Goal: Task Accomplishment & Management: Manage account settings

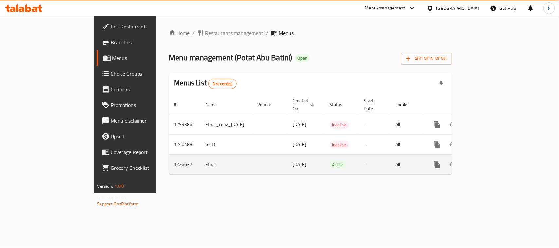
click at [488, 161] on icon "enhanced table" at bounding box center [484, 165] width 8 height 8
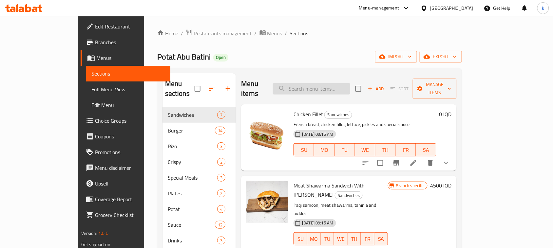
click at [316, 87] on input "search" at bounding box center [311, 88] width 77 height 11
paste input "Meat Heisenberg Special Meal"
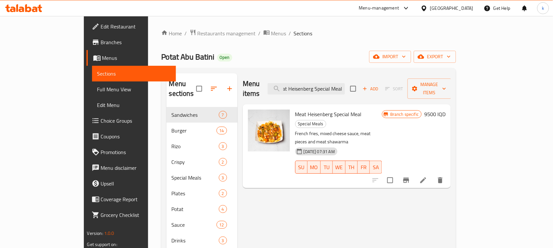
type input "Meat Heisenberg Special Meal"
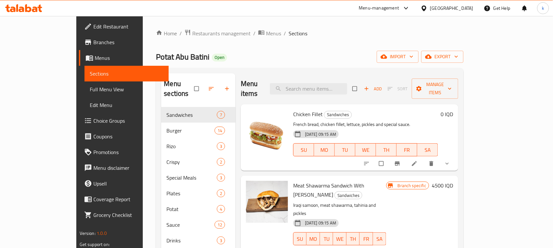
click at [90, 88] on span "Full Menu View" at bounding box center [127, 89] width 74 height 8
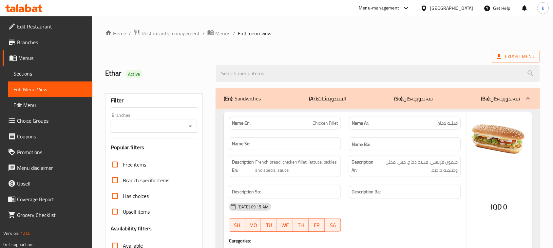
click at [184, 128] on div "Branches" at bounding box center [154, 126] width 86 height 13
click at [189, 127] on icon "Open" at bounding box center [190, 126] width 8 height 8
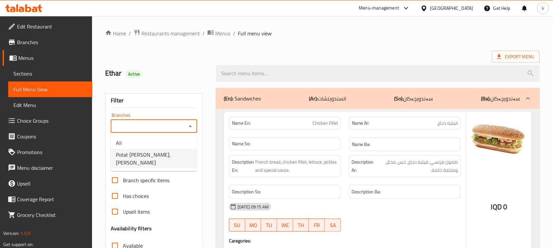
click at [153, 153] on span "Potat [PERSON_NAME], [PERSON_NAME]" at bounding box center [154, 159] width 76 height 16
type input "Potat [PERSON_NAME], [PERSON_NAME]"
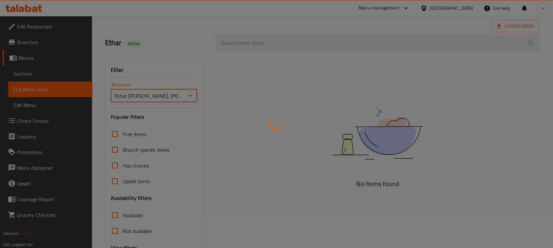
scroll to position [100, 0]
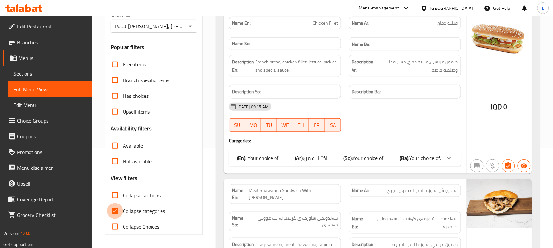
click at [117, 212] on input "Collapse categories" at bounding box center [115, 211] width 16 height 16
checkbox input "false"
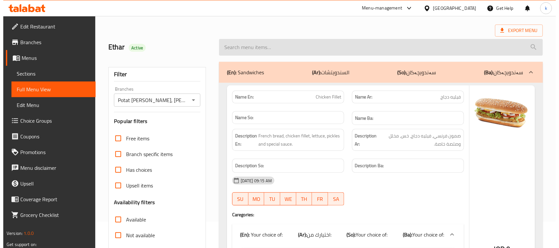
scroll to position [0, 0]
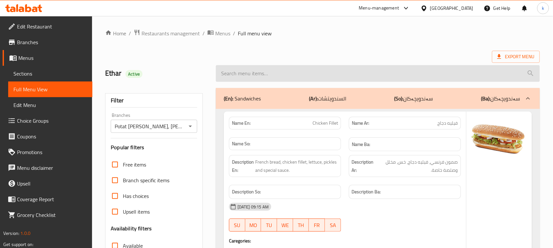
click at [251, 77] on input "search" at bounding box center [378, 73] width 324 height 17
paste input "Meat Heisenberg Special Meal"
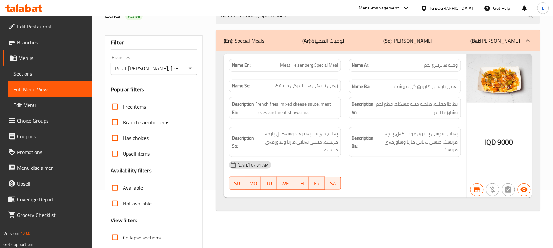
scroll to position [18, 0]
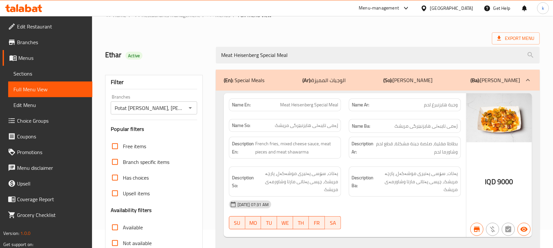
drag, startPoint x: 309, startPoint y: 55, endPoint x: 203, endPoint y: 65, distance: 105.9
click at [204, 63] on div "Ethar Active Meat Heisenberg Special Meal" at bounding box center [322, 55] width 442 height 29
paste input "Chicken Fille"
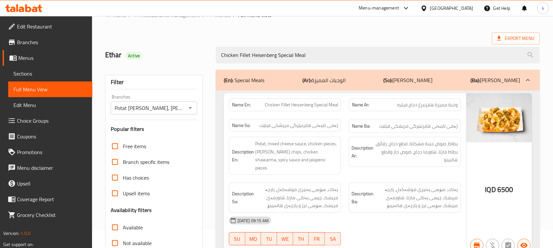
type input "Chicken Fillet Heisenberg Special Meal"
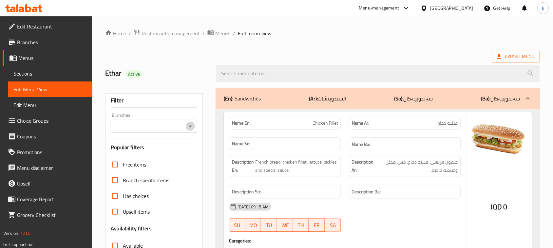
click at [188, 128] on icon "Open" at bounding box center [190, 126] width 8 height 8
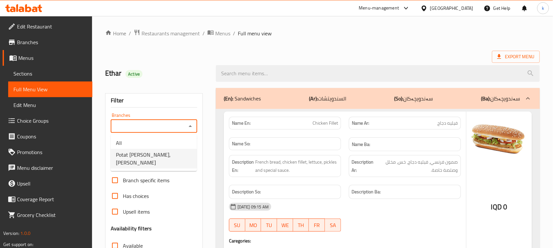
click at [152, 158] on span "Potat [PERSON_NAME], [PERSON_NAME]" at bounding box center [154, 159] width 76 height 16
type input "Potat [PERSON_NAME], [PERSON_NAME]"
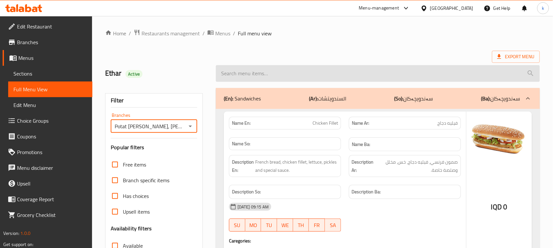
click at [274, 76] on input "search" at bounding box center [378, 73] width 324 height 17
paste input "Chicken Fillet Heisenberg Special Meal"
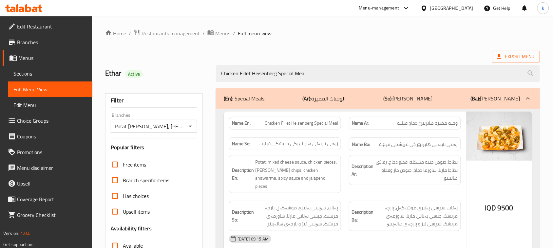
drag, startPoint x: 329, startPoint y: 70, endPoint x: 149, endPoint y: 87, distance: 180.6
click at [150, 87] on div "Home / Restaurants management / Menus / Full menu view Export Menu Ethar Active…" at bounding box center [322, 182] width 434 height 306
paste input "eese Meat Dimitrescu Burger Double"
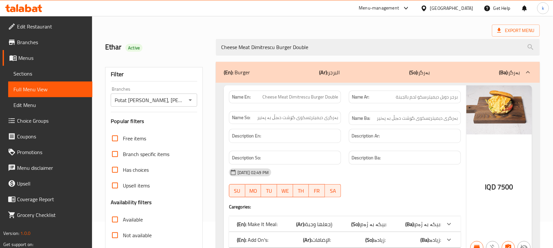
scroll to position [82, 0]
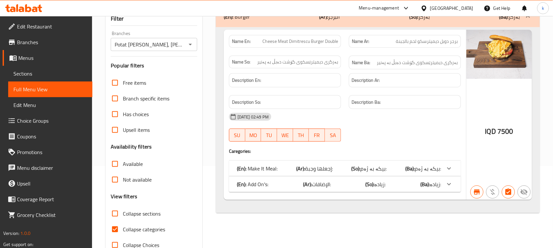
type input "Cheese Meat Dimitrescu Burger Double"
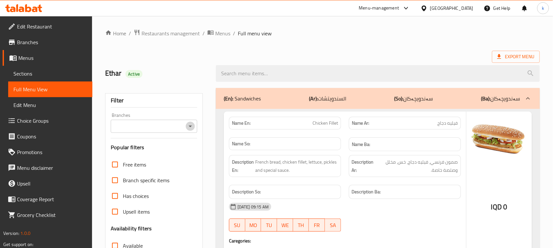
click at [193, 128] on icon "Open" at bounding box center [190, 126] width 8 height 8
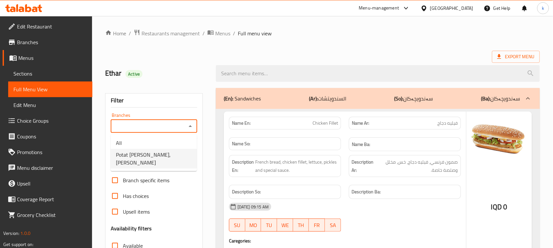
click at [157, 157] on span "Potat [PERSON_NAME], [PERSON_NAME]" at bounding box center [154, 159] width 76 height 16
type input "Potat [PERSON_NAME], [PERSON_NAME]"
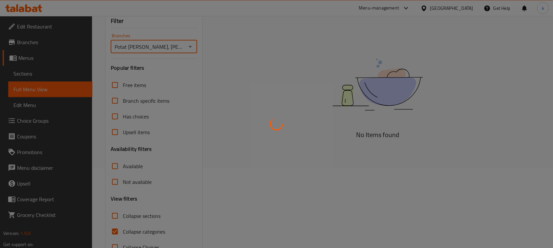
scroll to position [82, 0]
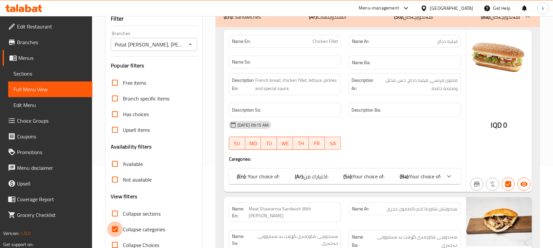
click at [114, 231] on input "Collapse categories" at bounding box center [115, 230] width 16 height 16
checkbox input "false"
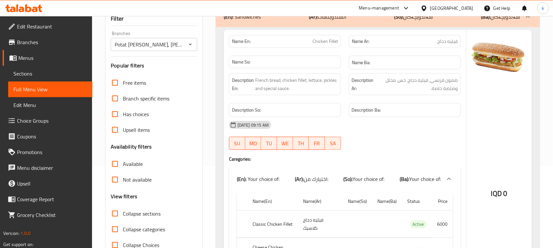
scroll to position [0, 0]
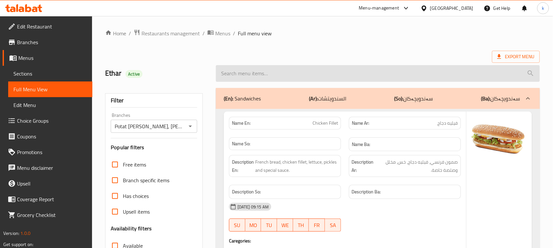
click at [239, 73] on input "search" at bounding box center [378, 73] width 324 height 17
paste input "Cheese Meat Dimitrescu Burger Double"
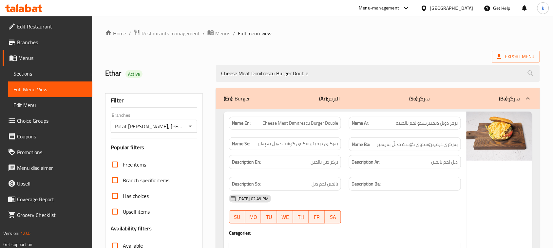
type input "Cheese Meat Dimitrescu Burger Double"
click at [25, 61] on span "Menus" at bounding box center [52, 58] width 69 height 8
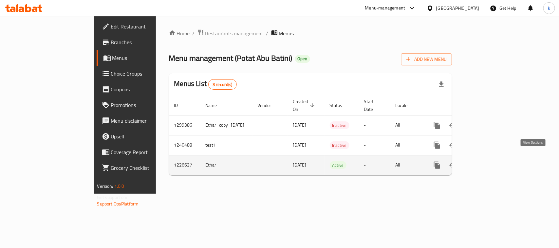
click at [487, 162] on icon "enhanced table" at bounding box center [484, 165] width 6 height 6
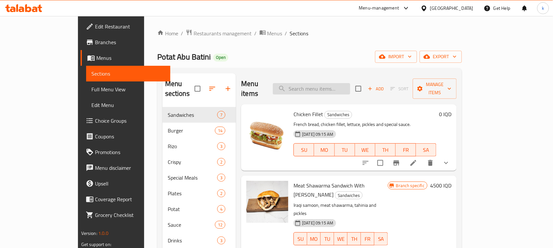
click at [322, 85] on input "search" at bounding box center [311, 88] width 77 height 11
paste input "Cheese Meat Dimitrescu Burger Double"
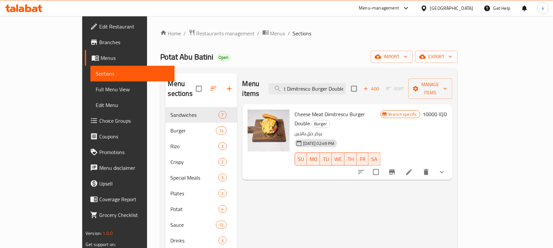
type input "Cheese Meat Dimitrescu Burger Double"
click at [418, 166] on li at bounding box center [409, 172] width 18 height 12
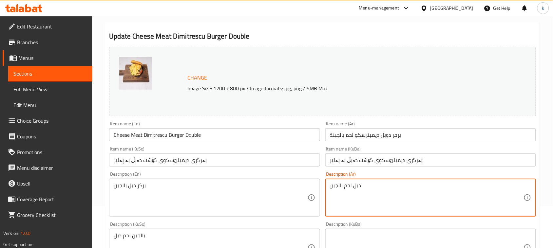
scroll to position [41, 0]
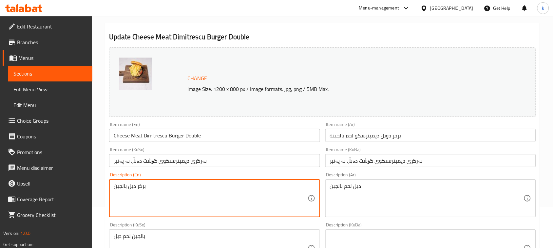
drag, startPoint x: 153, startPoint y: 183, endPoint x: 92, endPoint y: 186, distance: 61.0
click at [202, 196] on textarea "بركر دبل بالجبن" at bounding box center [211, 198] width 194 height 31
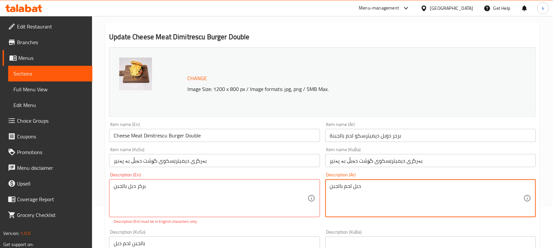
click at [353, 186] on textarea "دبل لحم بالجبن" at bounding box center [427, 198] width 194 height 31
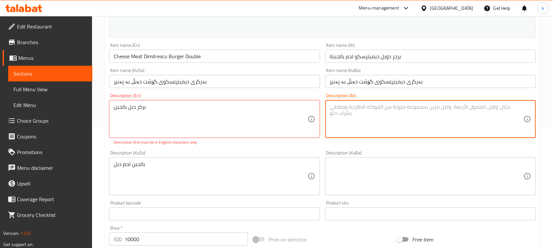
scroll to position [123, 0]
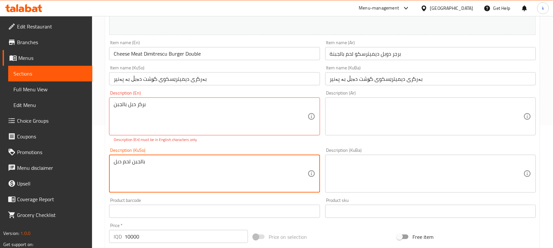
click at [130, 164] on textarea "بالجبن لحم دبل" at bounding box center [211, 173] width 194 height 31
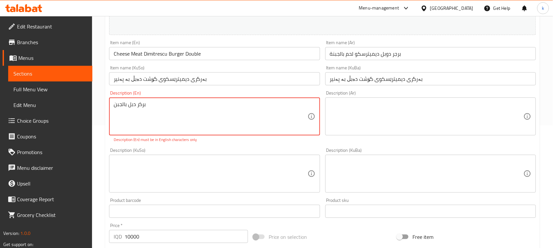
click at [128, 106] on textarea "بركر دبل بالجبن" at bounding box center [211, 116] width 194 height 31
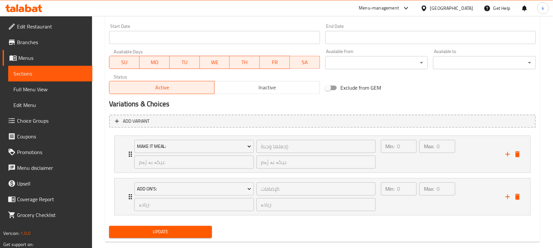
scroll to position [368, 0]
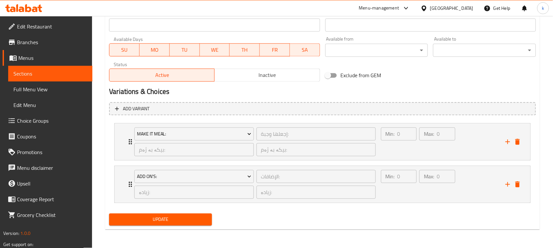
drag, startPoint x: 187, startPoint y: 221, endPoint x: 191, endPoint y: 192, distance: 29.0
click at [188, 221] on span "Update" at bounding box center [160, 220] width 92 height 8
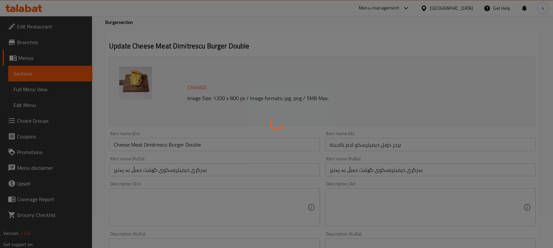
scroll to position [0, 0]
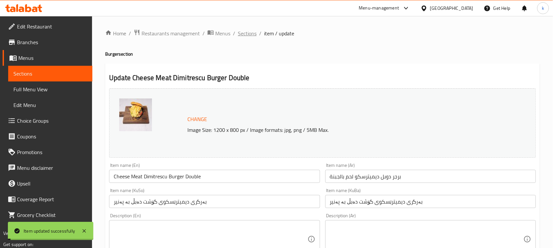
click at [242, 37] on span "Sections" at bounding box center [247, 33] width 19 height 8
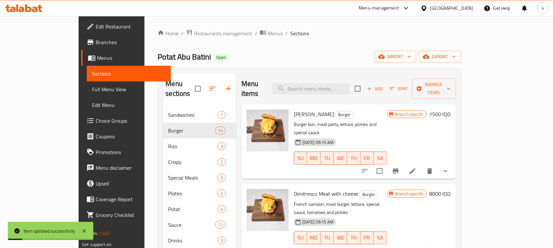
click at [92, 92] on span "Full Menu View" at bounding box center [129, 89] width 74 height 8
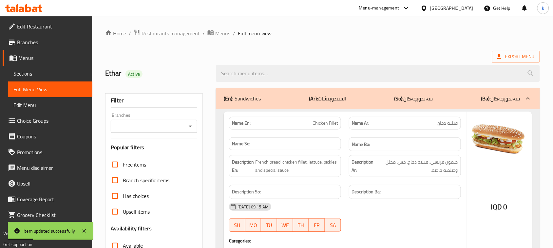
click at [189, 124] on icon "Open" at bounding box center [190, 126] width 8 height 8
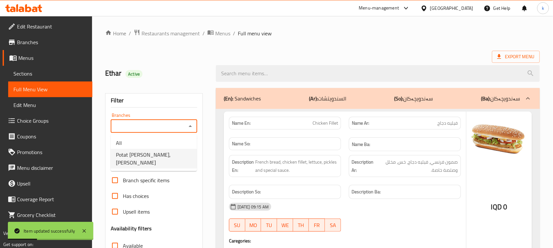
click at [142, 151] on span "Potat [PERSON_NAME], [PERSON_NAME]" at bounding box center [154, 159] width 76 height 16
type input "Potat [PERSON_NAME], [PERSON_NAME]"
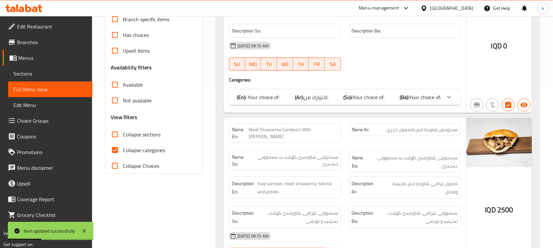
scroll to position [164, 0]
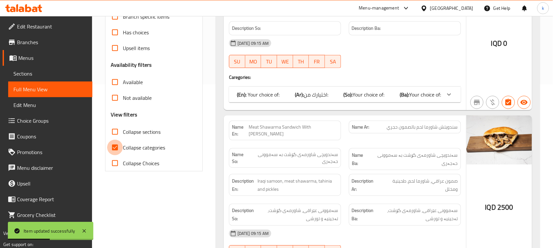
click at [112, 149] on input "Collapse categories" at bounding box center [115, 148] width 16 height 16
checkbox input "false"
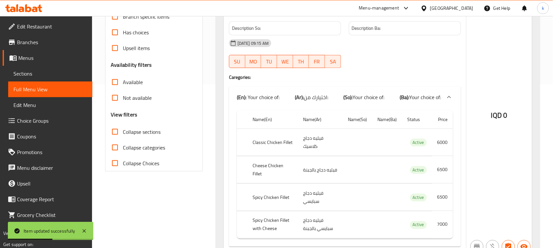
scroll to position [0, 0]
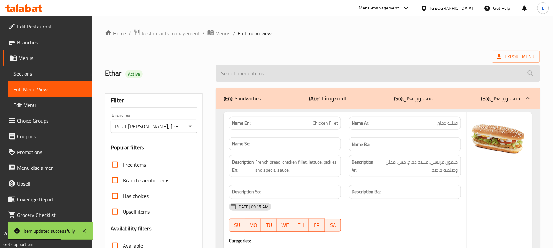
click at [251, 73] on input "search" at bounding box center [378, 73] width 324 height 17
paste input "Chicken Fillet Heisenberg Special Meal"
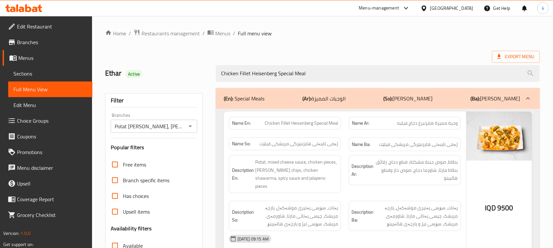
drag, startPoint x: 322, startPoint y: 71, endPoint x: 190, endPoint y: 99, distance: 134.5
click at [190, 99] on div "Home / Restaurants management / Menus / Full menu view Export Menu Ethar Active…" at bounding box center [322, 182] width 434 height 306
paste input "eese Meat Dimitrescu Burger Double"
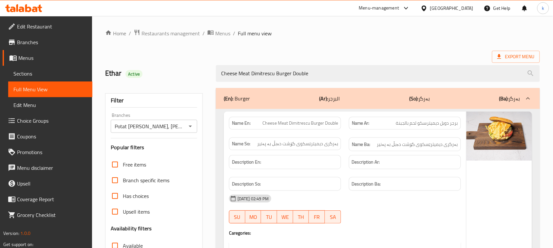
drag, startPoint x: 329, startPoint y: 72, endPoint x: 182, endPoint y: 85, distance: 147.6
paste input "Meat Dimitrescu"
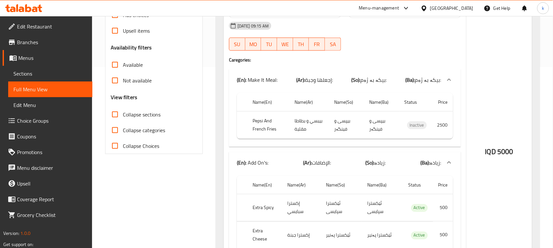
scroll to position [205, 0]
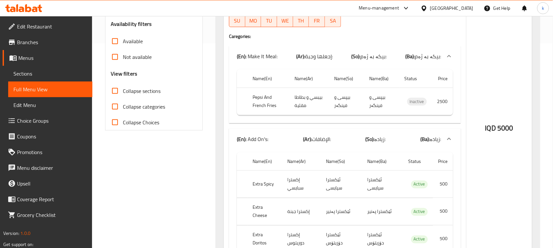
type input "Meat Dimitrescu"
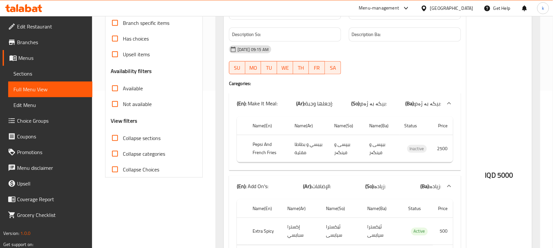
scroll to position [164, 0]
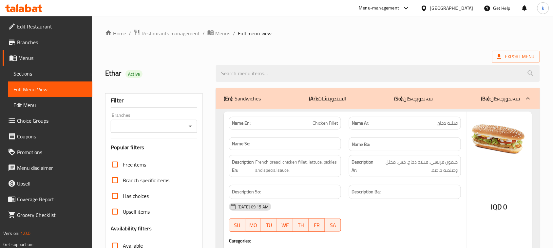
click at [190, 128] on icon "Open" at bounding box center [190, 126] width 8 height 8
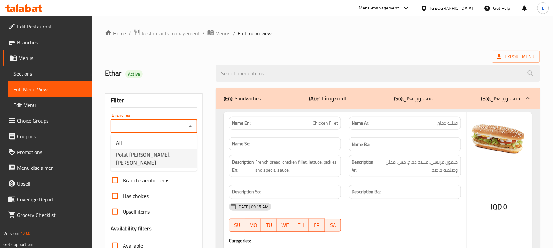
click at [154, 151] on span "Potat [PERSON_NAME], [PERSON_NAME]" at bounding box center [154, 159] width 76 height 16
type input "Potat [PERSON_NAME], [PERSON_NAME]"
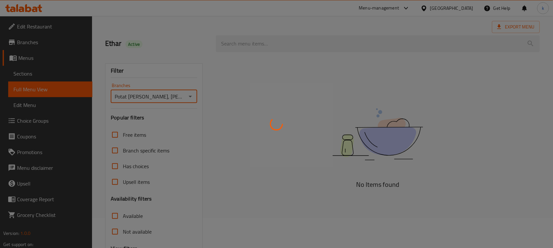
scroll to position [100, 0]
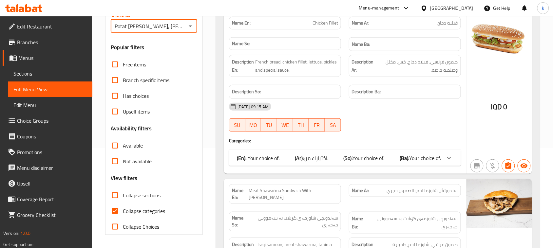
click at [115, 213] on input "Collapse categories" at bounding box center [115, 211] width 16 height 16
checkbox input "false"
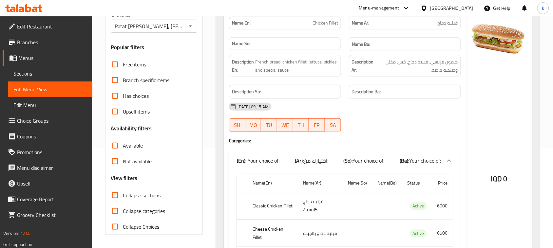
scroll to position [0, 0]
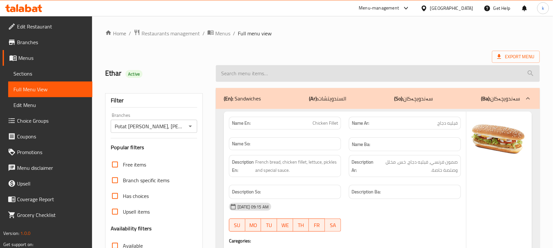
click at [230, 71] on input "search" at bounding box center [378, 73] width 324 height 17
paste input "[PERSON_NAME]"
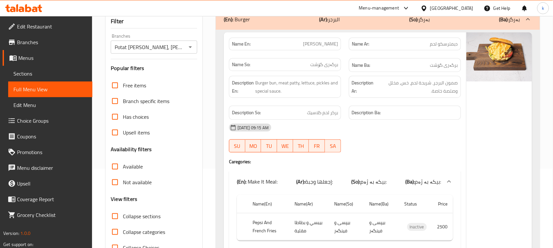
scroll to position [82, 0]
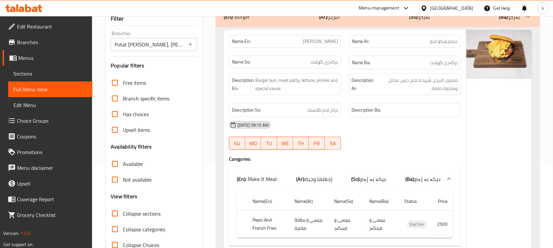
type input "[PERSON_NAME]"
click at [23, 57] on span "Menus" at bounding box center [52, 58] width 69 height 8
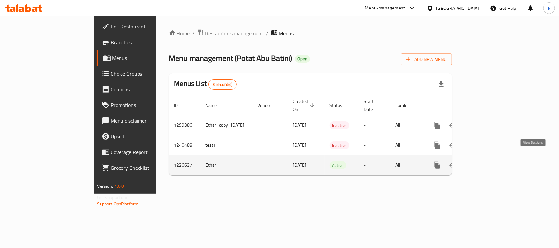
click at [487, 162] on icon "enhanced table" at bounding box center [484, 165] width 6 height 6
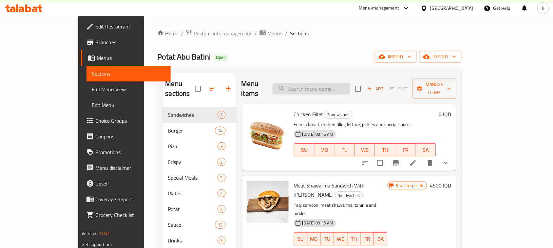
click at [323, 84] on input "search" at bounding box center [310, 88] width 77 height 11
paste input "[PERSON_NAME]"
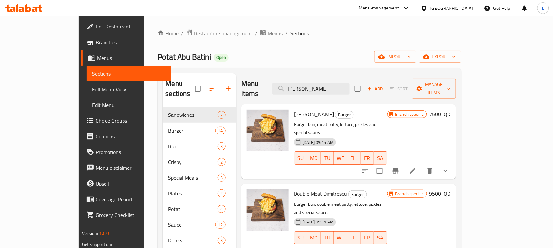
type input "[PERSON_NAME]"
click at [422, 165] on li at bounding box center [412, 171] width 18 height 12
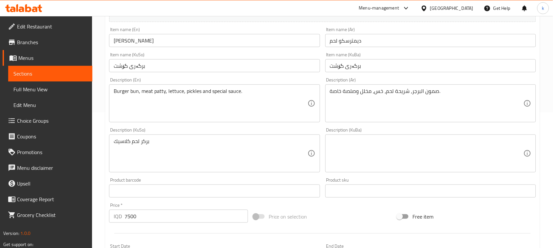
scroll to position [123, 0]
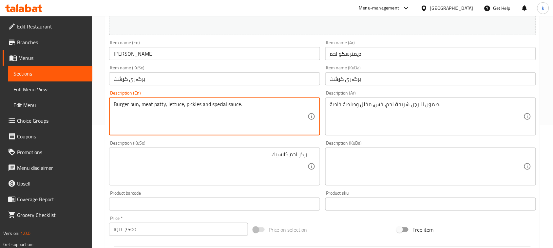
click at [168, 104] on textarea "Burger bun, meat patty, lettuce, pickles and special sauce." at bounding box center [211, 116] width 194 height 31
type textarea "Classic meat burgere"
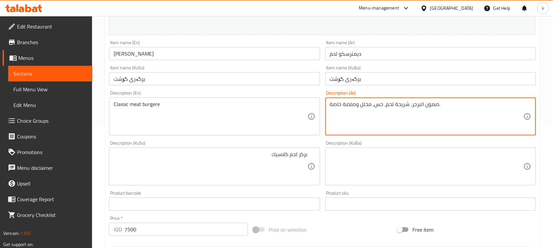
click at [411, 107] on textarea "صمون البرجر، شريحة لحم، خس، مخلل وصلصة خاصة." at bounding box center [427, 116] width 194 height 31
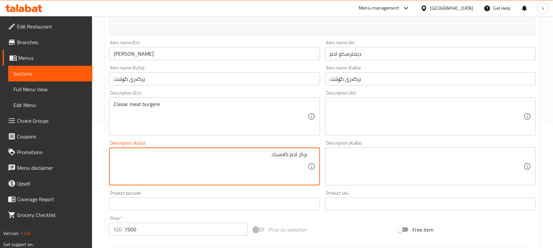
click at [301, 155] on textarea "بركر لحم كلاسيك" at bounding box center [211, 166] width 194 height 31
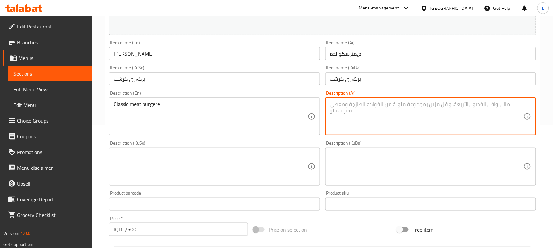
click at [396, 107] on textarea at bounding box center [427, 116] width 194 height 31
paste textarea "بركر لحم كلاسيك"
type textarea "بركر لحم كلاسيك"
click at [490, 170] on textarea at bounding box center [427, 166] width 194 height 31
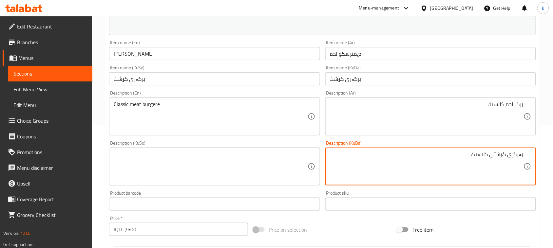
drag, startPoint x: 468, startPoint y: 153, endPoint x: 559, endPoint y: 161, distance: 90.7
click at [552, 125] on html "​ Menu-management [GEOGRAPHIC_DATA] Get Help k Edit Restaurant Branches Menus S…" at bounding box center [276, 1] width 553 height 248
type textarea "بەرگری گۆشتی کلاسیک"
click at [263, 164] on textarea at bounding box center [211, 166] width 194 height 31
paste textarea "بەرگری گۆشتی کلاسیک"
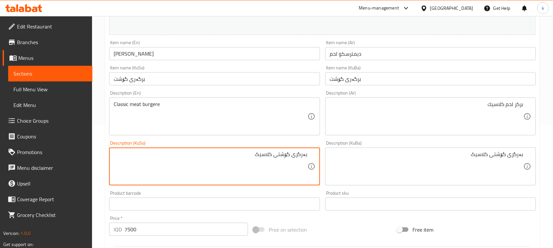
type textarea "بەرگری گۆشتی کلاسیک"
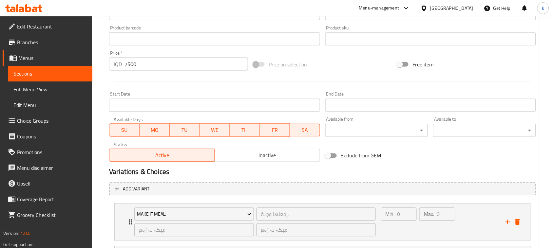
scroll to position [368, 0]
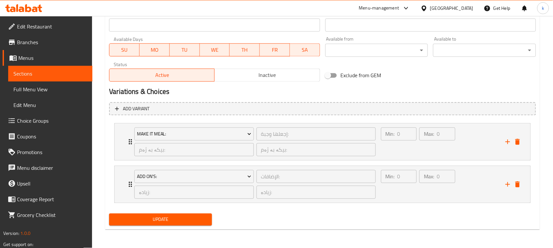
type textarea "Classic meat burger"
drag, startPoint x: 188, startPoint y: 223, endPoint x: 179, endPoint y: 214, distance: 12.7
click at [188, 223] on span "Update" at bounding box center [160, 220] width 92 height 8
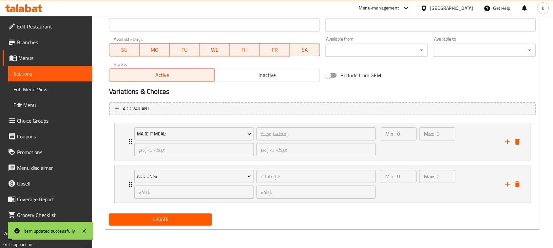
click at [31, 89] on span "Full Menu View" at bounding box center [50, 89] width 74 height 8
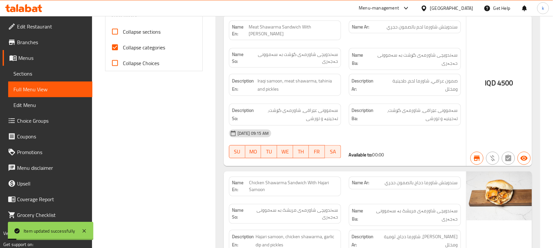
scroll to position [205, 0]
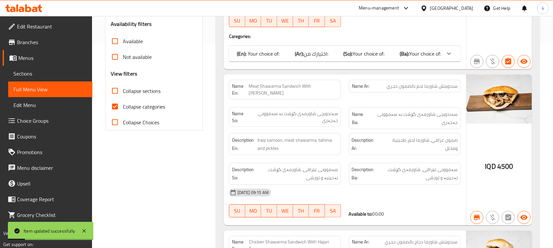
click at [116, 105] on input "Collapse categories" at bounding box center [115, 107] width 16 height 16
checkbox input "false"
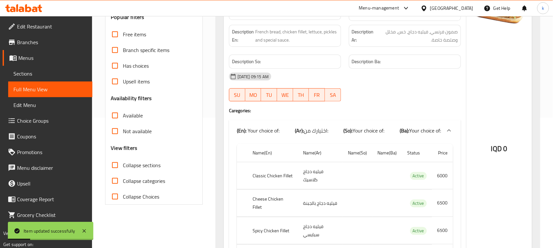
scroll to position [0, 0]
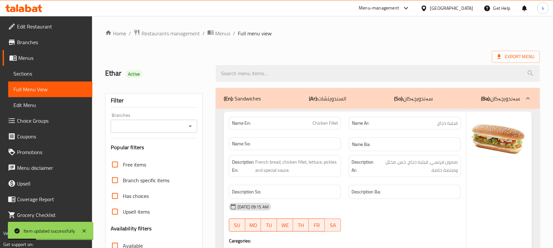
click at [189, 128] on icon "Open" at bounding box center [190, 126] width 8 height 8
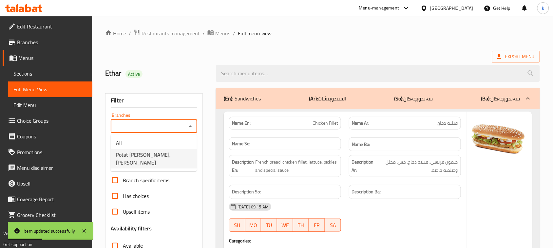
click at [149, 156] on span "Potat [PERSON_NAME], [PERSON_NAME]" at bounding box center [154, 159] width 76 height 16
type input "Potat [PERSON_NAME], [PERSON_NAME]"
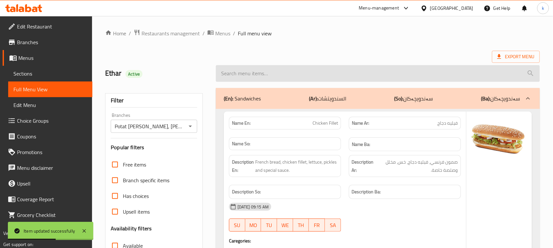
click at [252, 76] on input "search" at bounding box center [378, 73] width 324 height 17
paste input "[PERSON_NAME]"
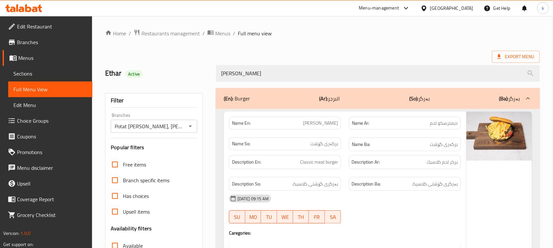
drag, startPoint x: 220, startPoint y: 78, endPoint x: 177, endPoint y: 84, distance: 43.4
paste input "Demetresco Meat With Cheese Burger"
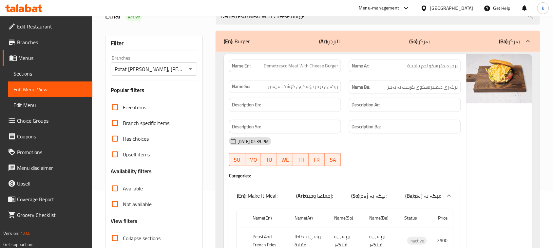
scroll to position [82, 0]
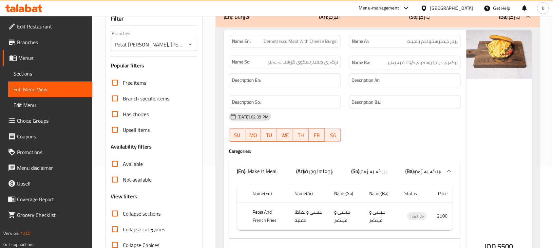
type input "Demetresco Meat With Cheese Burger"
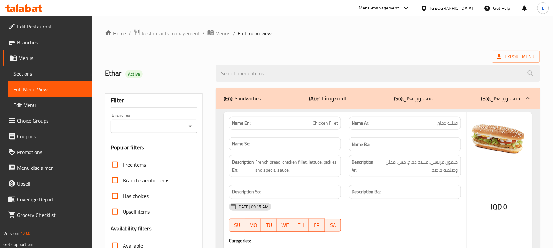
click at [26, 55] on span "Menus" at bounding box center [52, 58] width 69 height 8
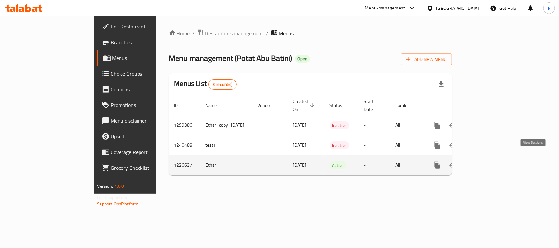
click at [488, 161] on icon "enhanced table" at bounding box center [484, 165] width 8 height 8
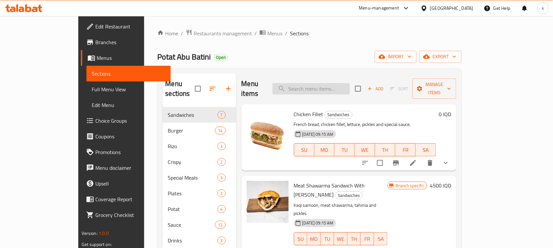
click at [324, 85] on input "search" at bounding box center [310, 88] width 77 height 11
paste input "Demetresco Meat With Cheese Burger"
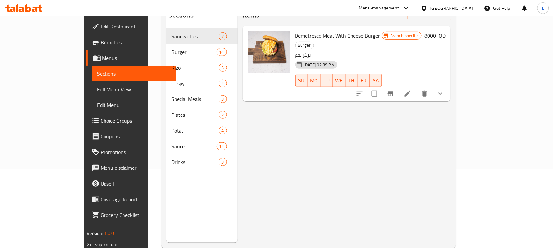
scroll to position [82, 0]
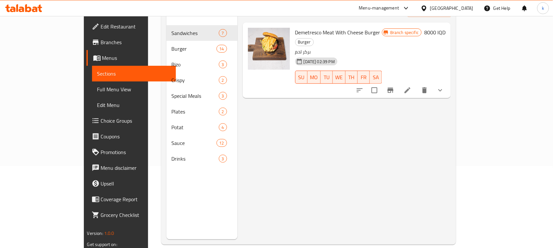
type input "Demetresco Meat With Cheese Burger"
click at [411, 86] on icon at bounding box center [407, 90] width 8 height 8
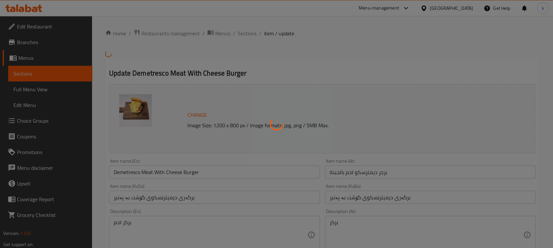
type input "إجعلها وجبة:"
type input "بیکە بە ژەم:"
type input "0"
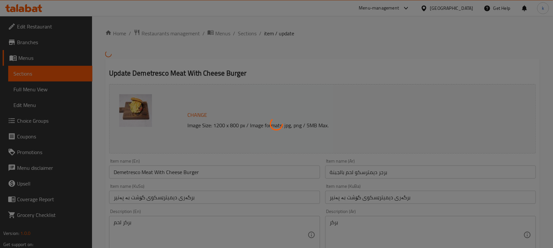
type input "الإضافات:"
type input "زیادە:"
type input "0"
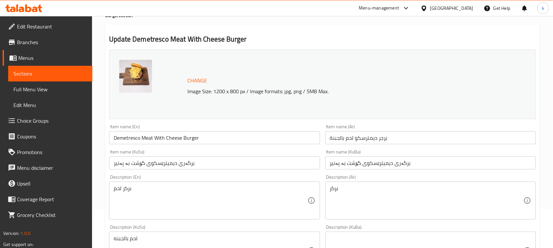
scroll to position [41, 0]
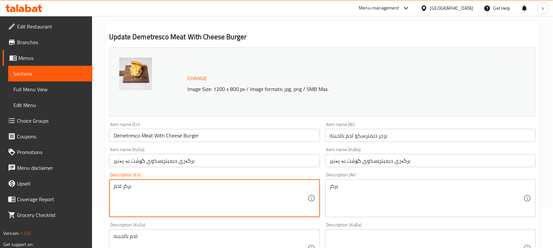
drag, startPoint x: 138, startPoint y: 190, endPoint x: 79, endPoint y: 188, distance: 59.9
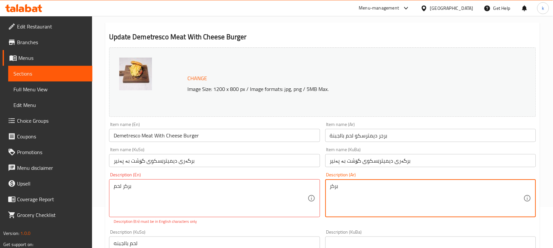
paste textarea "برجر لحم بالجبنة (edited)"
click at [515, 187] on textarea "بركر برجر لحم بالجبنة (edited)" at bounding box center [427, 198] width 194 height 31
drag, startPoint x: 488, startPoint y: 187, endPoint x: 453, endPoint y: 195, distance: 35.6
click at [453, 187] on textarea "برجر لحم بالجبنة (edited)" at bounding box center [427, 198] width 194 height 31
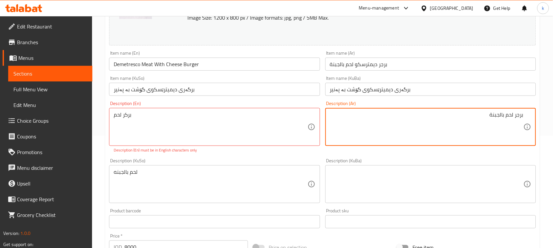
scroll to position [123, 0]
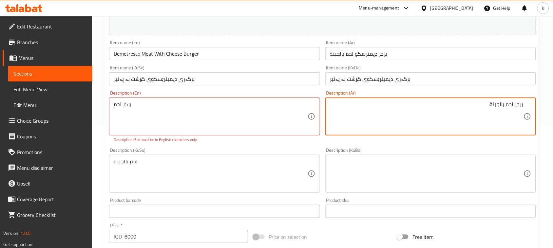
type textarea "برجر لحم بالجبنة"
drag, startPoint x: 497, startPoint y: 177, endPoint x: 493, endPoint y: 178, distance: 4.0
click at [496, 177] on textarea at bounding box center [427, 173] width 194 height 31
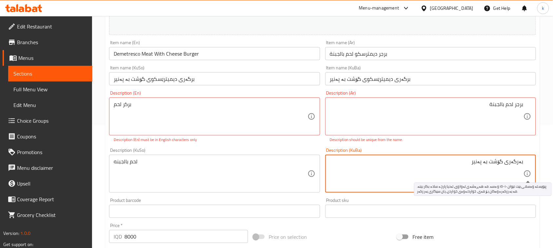
drag, startPoint x: 504, startPoint y: 169, endPoint x: 559, endPoint y: 179, distance: 55.4
click at [552, 125] on html "​ Menu-management Iraq Get Help k Edit Restaurant Branches Menus Sections Full …" at bounding box center [276, 1] width 553 height 248
type textarea "بەرگەری گۆشت بە پەنیر"
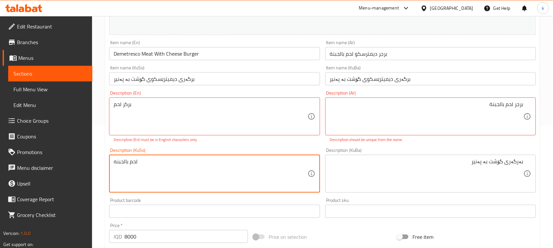
drag, startPoint x: 166, startPoint y: 169, endPoint x: 81, endPoint y: 165, distance: 84.9
paste textarea "بەرگەری گۆشت بە پەنیر"
type textarea "بەرگەری گۆشت بە پەنیر"
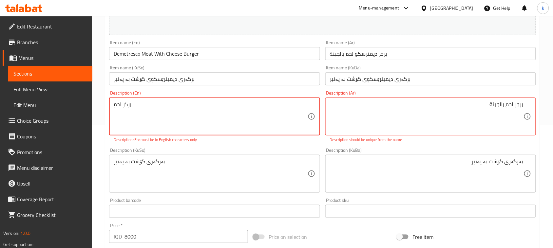
click at [125, 105] on textarea "بركر لحم" at bounding box center [211, 116] width 194 height 31
type textarea "ج"
click at [202, 101] on textarea "Cheese meat burger" at bounding box center [211, 116] width 194 height 31
type textarea "Cheese meat burger"
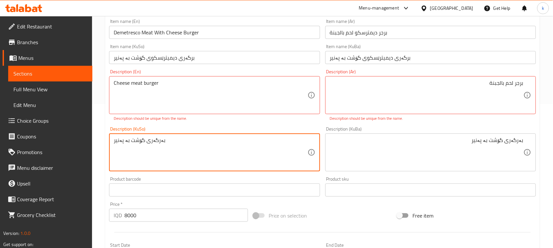
scroll to position [130, 0]
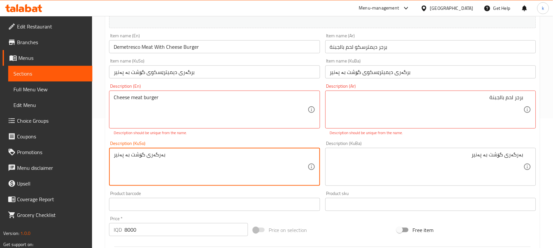
drag, startPoint x: 172, startPoint y: 158, endPoint x: 74, endPoint y: 171, distance: 98.7
click at [74, 171] on div "Edit Restaurant Branches Menus Sections Full Menu View Edit Menu Choice Groups …" at bounding box center [276, 190] width 553 height 608
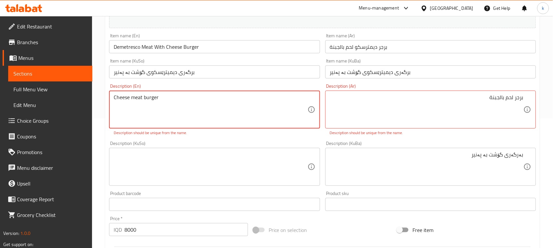
click at [135, 94] on textarea "Cheese meat burger" at bounding box center [211, 109] width 194 height 31
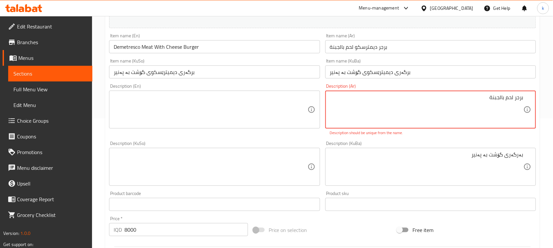
click at [520, 99] on textarea "برجر لحم بالجبنة" at bounding box center [427, 109] width 194 height 31
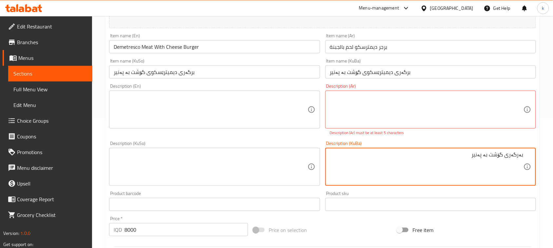
click at [510, 161] on textarea "بەرگەری گۆشت بە پەنیر" at bounding box center [427, 167] width 194 height 31
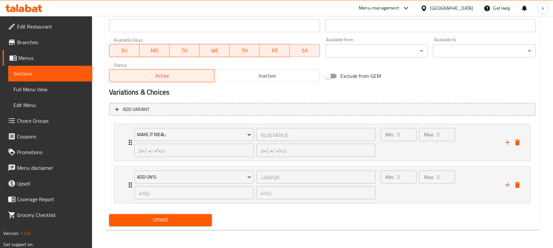
click at [170, 221] on span "Update" at bounding box center [160, 220] width 92 height 8
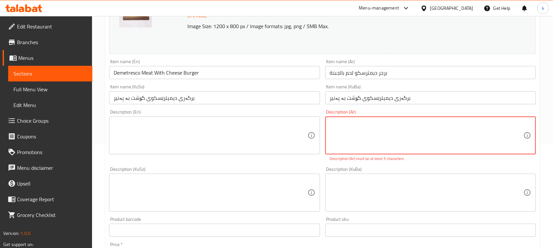
click at [351, 145] on textarea at bounding box center [427, 135] width 194 height 31
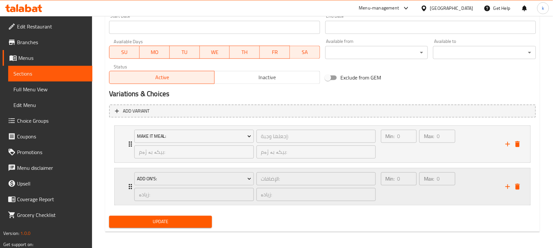
scroll to position [368, 0]
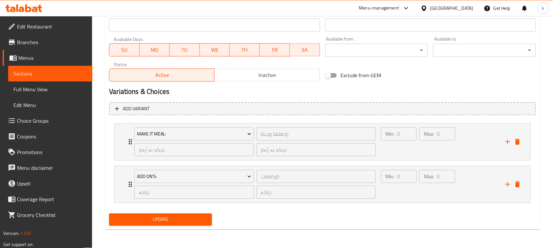
click at [164, 217] on span "Update" at bounding box center [160, 220] width 92 height 8
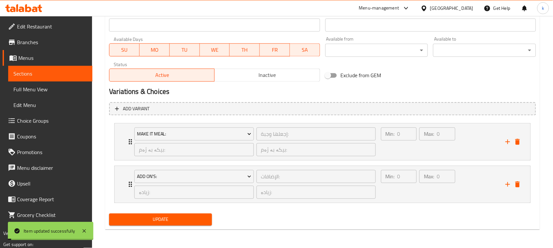
click at [35, 89] on span "Full Menu View" at bounding box center [50, 89] width 74 height 8
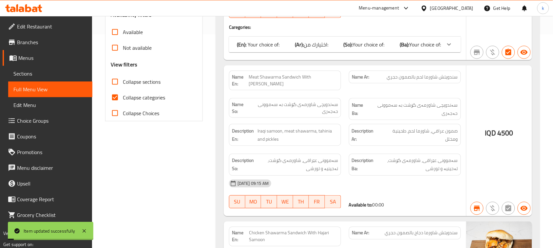
scroll to position [205, 0]
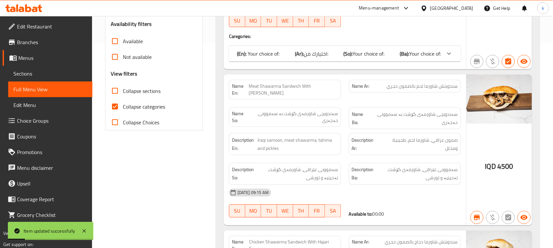
drag, startPoint x: 114, startPoint y: 106, endPoint x: 185, endPoint y: 104, distance: 71.1
click at [115, 106] on input "Collapse categories" at bounding box center [115, 107] width 16 height 16
checkbox input "false"
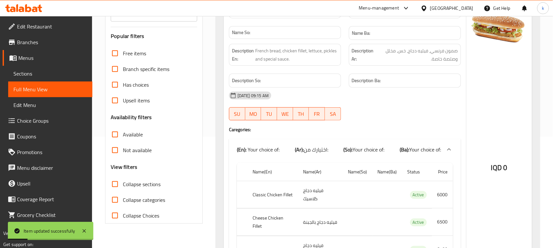
scroll to position [82, 0]
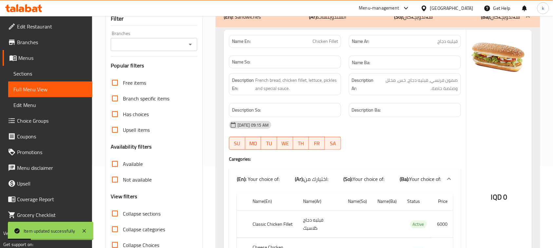
click at [188, 46] on icon "Open" at bounding box center [190, 45] width 8 height 8
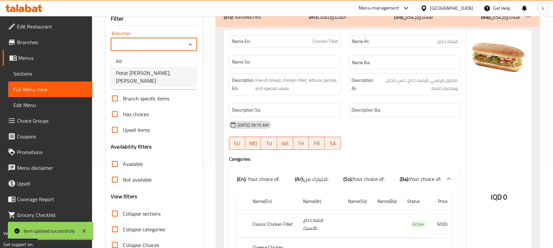
click at [145, 74] on span "Potat Abu Batini, Al Ashar" at bounding box center [154, 77] width 76 height 16
type input "Potat Abu Batini, Al Ashar"
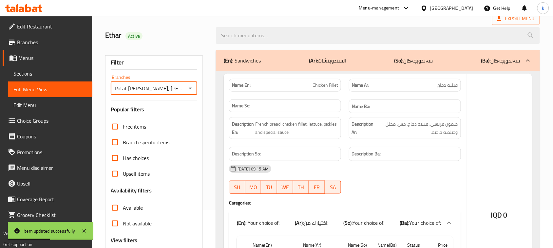
scroll to position [0, 0]
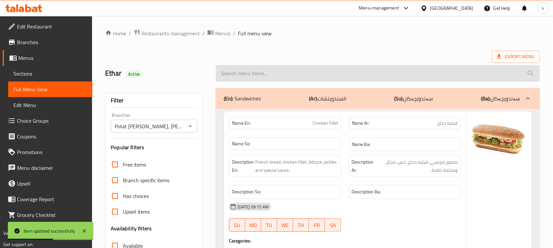
click at [254, 66] on input "search" at bounding box center [378, 73] width 324 height 17
paste input "Demetresco Meat With Cheese Burger"
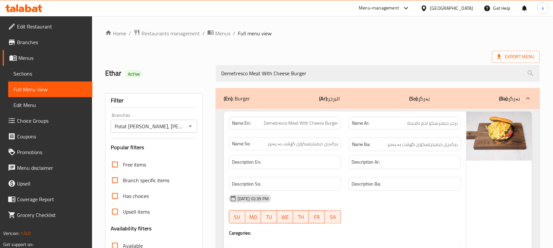
drag, startPoint x: 305, startPoint y: 76, endPoint x: 202, endPoint y: 76, distance: 103.1
click at [202, 76] on div "Ethar Active Demetresco Meat With Cheese Burger" at bounding box center [322, 73] width 442 height 29
paste input "Chicken Rizo"
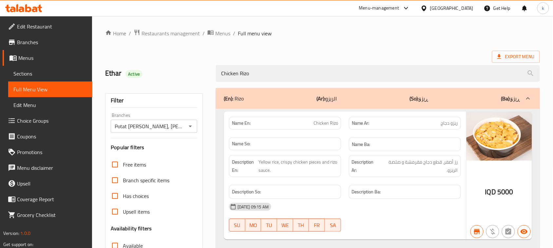
type input "Chicken Rizo"
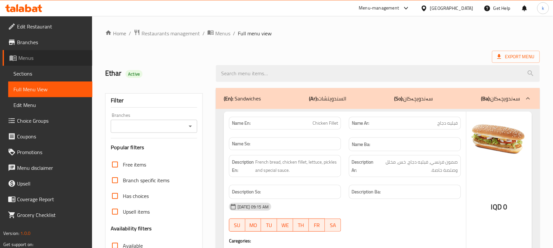
click at [28, 54] on span "Menus" at bounding box center [52, 58] width 69 height 8
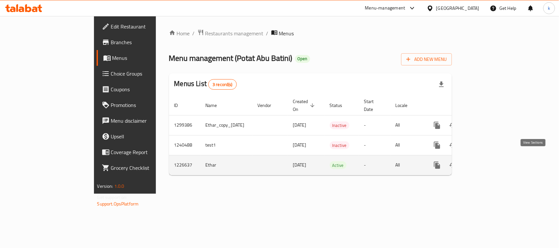
click at [488, 161] on icon "enhanced table" at bounding box center [484, 165] width 8 height 8
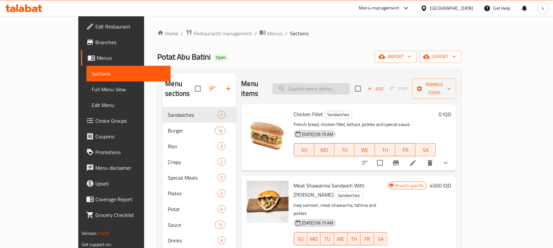
click at [323, 84] on input "search" at bounding box center [310, 88] width 77 height 11
paste input "Chicken Rizo"
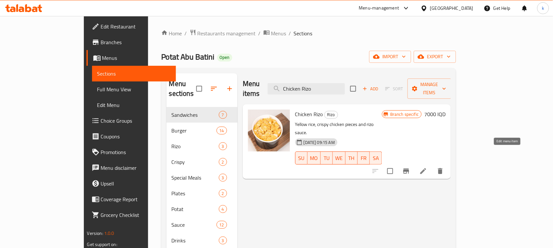
type input "Chicken Rizo"
click at [427, 167] on icon at bounding box center [423, 171] width 8 height 8
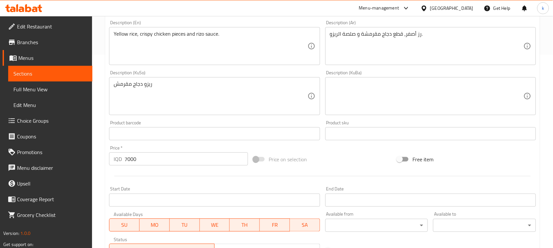
scroll to position [205, 0]
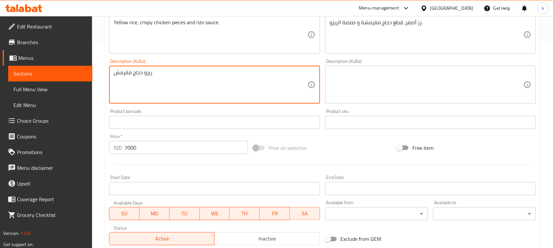
click at [138, 74] on textarea "ريزو دجاج مقرمش" at bounding box center [211, 84] width 194 height 31
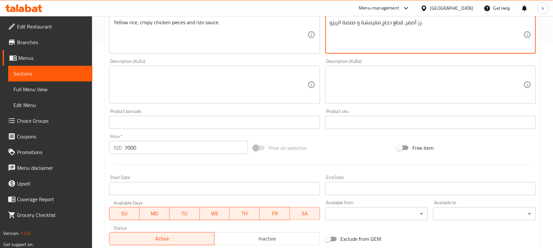
click at [403, 25] on textarea "رز أصفر، قطع دجاج مقرمشة و صلصة الريزو." at bounding box center [427, 34] width 194 height 31
paste textarea "يزو دجاج مقرمش"
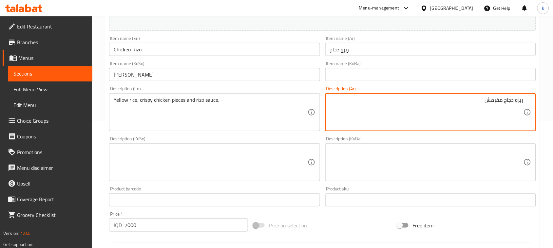
scroll to position [123, 0]
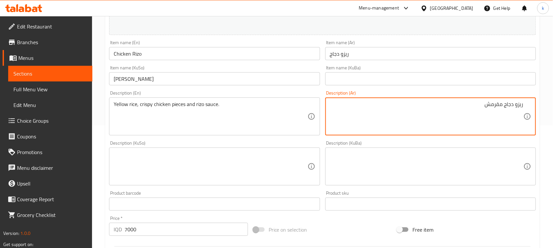
type textarea "ريزو دجاج مقرمش"
click at [508, 160] on textarea at bounding box center [427, 166] width 194 height 31
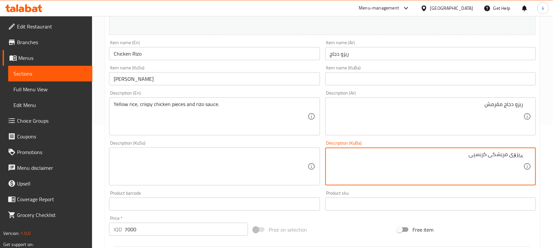
click at [512, 159] on textarea "ڕیزۆی مریشکی کریسپی" at bounding box center [427, 166] width 194 height 31
type textarea "ڕیزۆی مریشکی کریسپی"
click at [297, 162] on textarea at bounding box center [211, 166] width 194 height 31
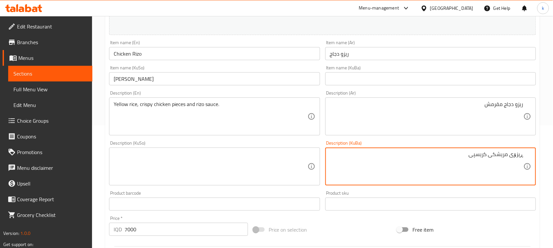
paste textarea "ڕیزۆی مریشکی کریسپی"
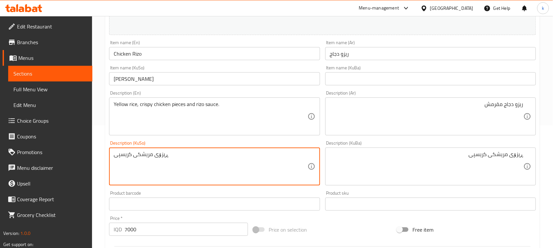
type textarea "ڕیزۆی مریشکی کریسپی"
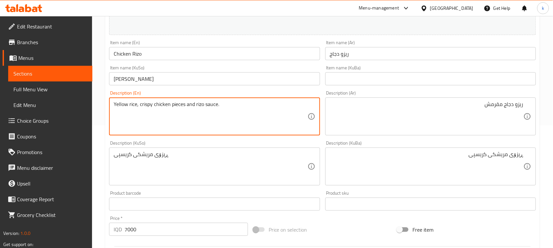
click at [160, 103] on textarea "Yellow rice, crispy chicken pieces and rizo sauce." at bounding box center [211, 116] width 194 height 31
click at [161, 102] on textarea "Yellow rice, crispy chicken pieces and rizo sauce." at bounding box center [211, 116] width 194 height 31
type textarea "Crispy chicken rizo"
click at [169, 82] on input "ريزو مقرمش" at bounding box center [214, 78] width 211 height 13
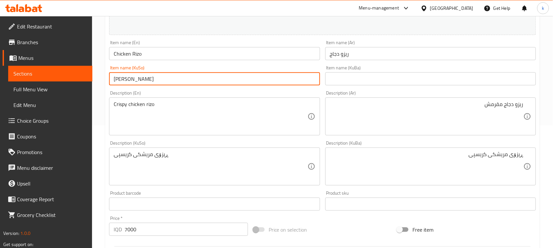
drag, startPoint x: 165, startPoint y: 82, endPoint x: 85, endPoint y: 87, distance: 79.7
click at [85, 87] on div "Edit Restaurant Branches Menus Sections Full Menu View Edit Menu Choice Groups …" at bounding box center [276, 158] width 553 height 531
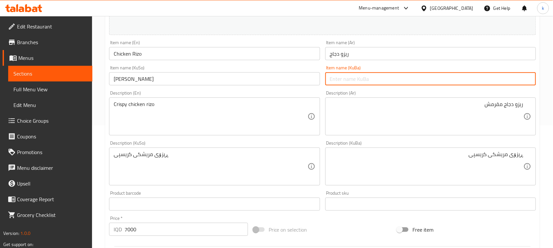
click at [352, 79] on input "text" at bounding box center [430, 78] width 211 height 13
paste input "ريزو مقرمش"
type input "ريزو مقرمش"
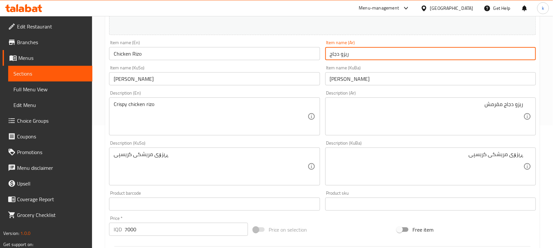
click at [359, 53] on input "ريزو دجاج" at bounding box center [430, 53] width 211 height 13
click at [516, 53] on input "ريزو دجاج" at bounding box center [430, 53] width 211 height 13
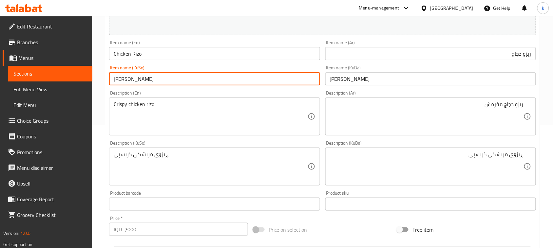
click at [137, 81] on input "ريزو مقرمش" at bounding box center [214, 78] width 211 height 13
click at [136, 83] on input "ريزو مقرمش" at bounding box center [214, 78] width 211 height 13
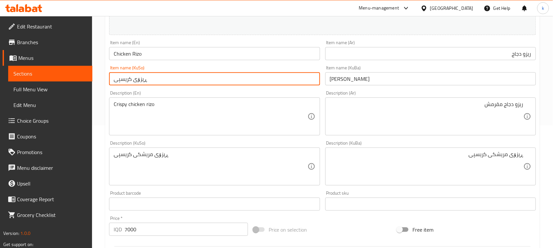
click at [142, 82] on input "ڕیزۆی کریسپی" at bounding box center [214, 78] width 211 height 13
type input "ڕیزۆی کریسپی"
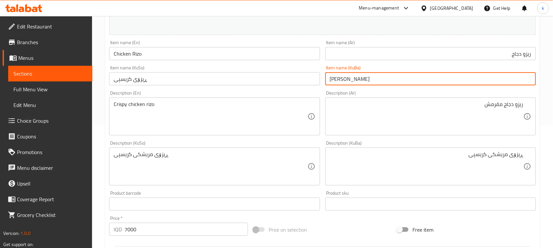
click at [353, 81] on input "ريزو مقرمش" at bounding box center [430, 78] width 211 height 13
paste input "ڕیزۆی کریسپی"
type input "ڕیزۆی کریسپی"
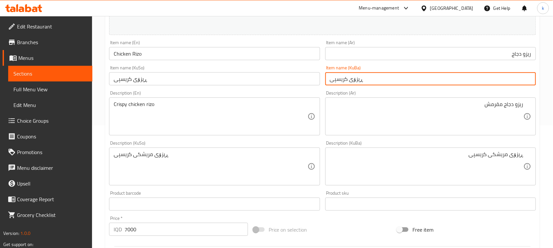
click at [516, 52] on input "ريزو دجاج" at bounding box center [430, 53] width 211 height 13
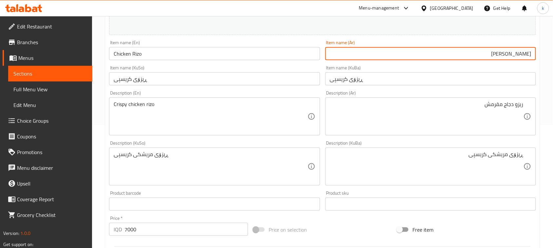
type input "ريزو مقرمش"
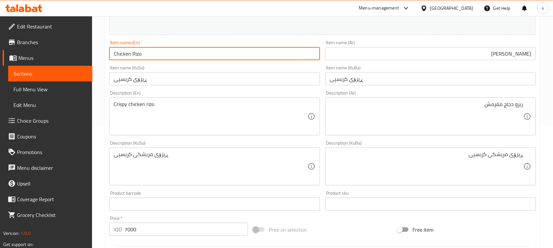
click at [124, 53] on input "Chicken Rizo" at bounding box center [214, 53] width 211 height 13
type input "Crispy Rizo"
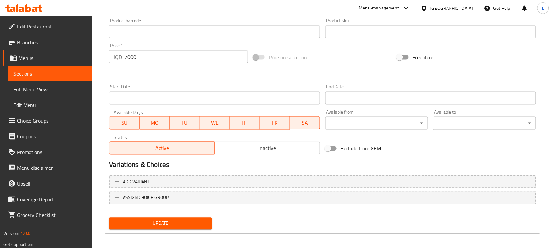
scroll to position [298, 0]
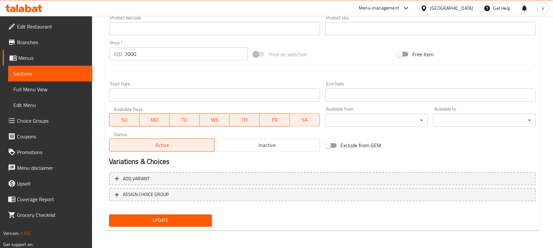
click at [156, 223] on span "Update" at bounding box center [160, 221] width 92 height 8
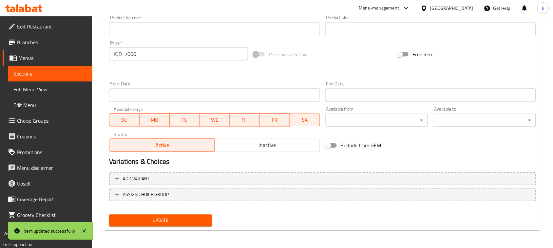
click at [27, 89] on span "Full Menu View" at bounding box center [50, 89] width 74 height 8
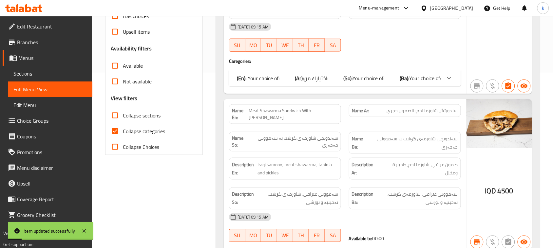
click at [114, 130] on input "Collapse categories" at bounding box center [115, 131] width 16 height 16
checkbox input "false"
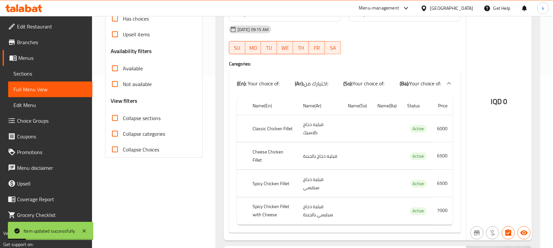
scroll to position [94, 0]
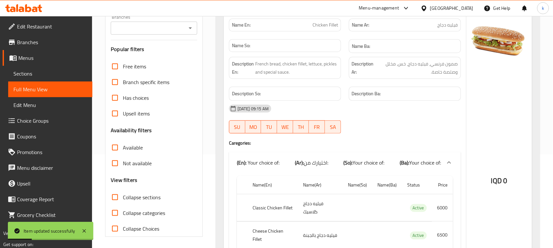
click at [189, 31] on icon "Open" at bounding box center [190, 28] width 8 height 8
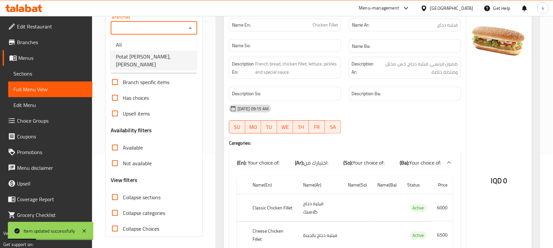
click at [161, 58] on span "Potat Abu Batini, Al Ashar" at bounding box center [154, 61] width 76 height 16
type input "Potat Abu Batini, Al Ashar"
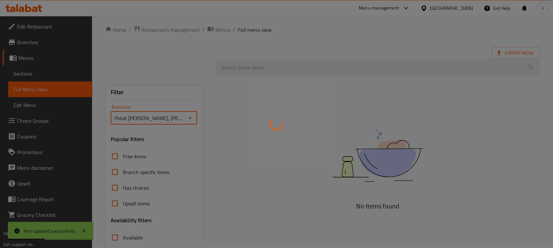
scroll to position [0, 0]
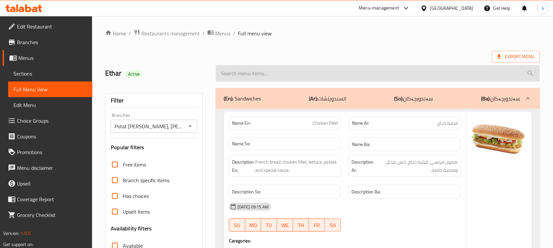
click at [230, 74] on input "search" at bounding box center [378, 73] width 324 height 17
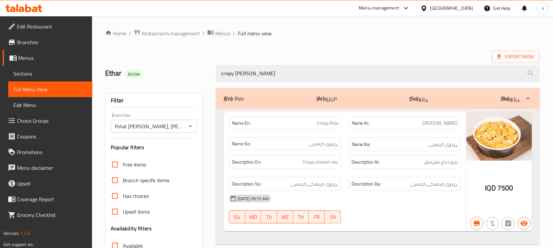
type input "crispy rizo"
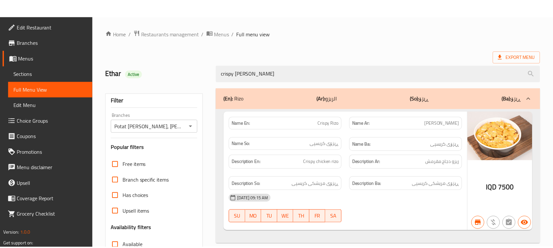
scroll to position [100, 0]
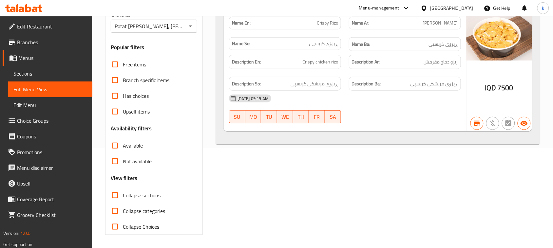
click at [24, 2] on div at bounding box center [23, 8] width 47 height 13
click at [26, 7] on icon at bounding box center [28, 8] width 6 height 8
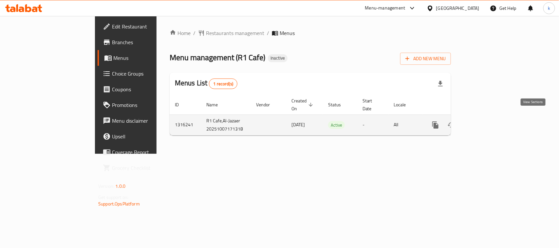
click at [487, 121] on icon "enhanced table" at bounding box center [483, 125] width 8 height 8
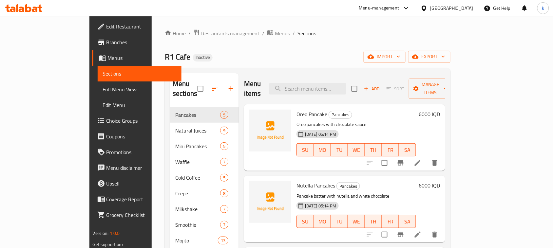
click at [108, 57] on span "Menus" at bounding box center [142, 58] width 69 height 8
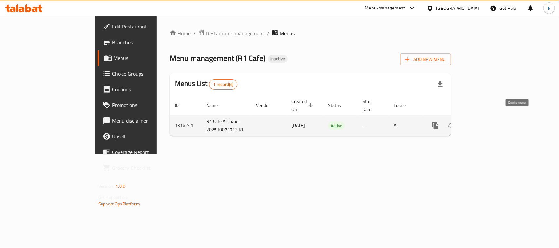
click at [469, 123] on icon "enhanced table" at bounding box center [467, 126] width 5 height 6
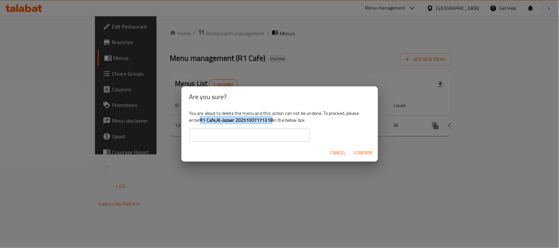
drag, startPoint x: 201, startPoint y: 120, endPoint x: 272, endPoint y: 120, distance: 70.7
click at [272, 120] on b "R1 Cafe,Al-Jazaer 20251007171318" at bounding box center [236, 120] width 73 height 9
copy b "R1 Cafe,Al-Jazaer 20251007171318"
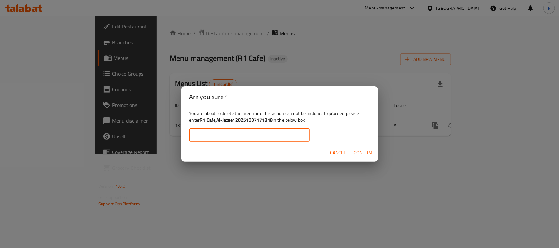
click at [201, 137] on input "text" at bounding box center [249, 135] width 120 height 13
paste input "R1 Cafe,Al-Jazaer 20251007171318"
type input "R1 Cafe,Al-Jazaer 20251007171318"
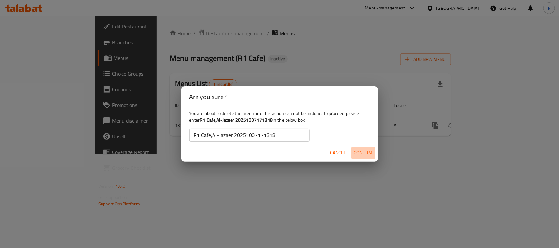
click at [361, 151] on span "Confirm" at bounding box center [363, 153] width 19 height 8
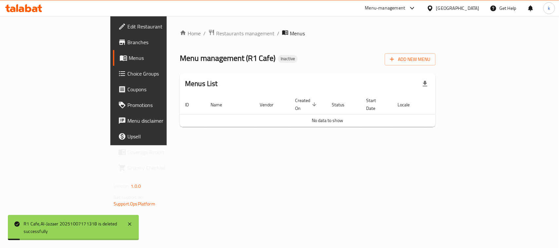
click at [129, 58] on span "Menus" at bounding box center [164, 58] width 70 height 8
drag, startPoint x: 526, startPoint y: 144, endPoint x: 526, endPoint y: 118, distance: 25.9
click at [449, 144] on div "Home / Restaurants management / Menus Menu management ( R1 Cafe ) Inactive Add …" at bounding box center [308, 80] width 282 height 129
click at [435, 54] on button "Add New Menu" at bounding box center [410, 59] width 51 height 12
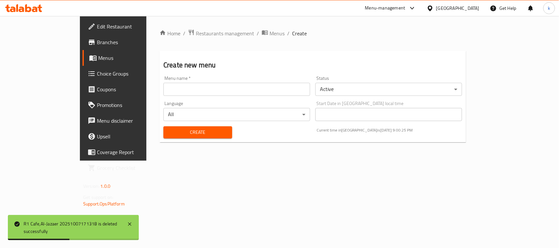
click at [163, 84] on input "text" at bounding box center [236, 89] width 147 height 13
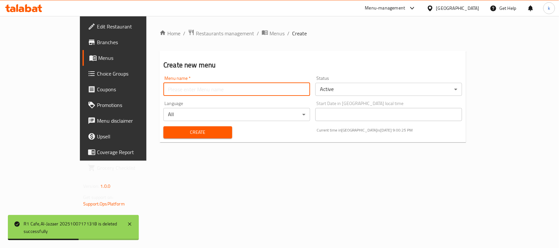
type input "Menu"
click at [169, 133] on span "Create" at bounding box center [198, 132] width 58 height 8
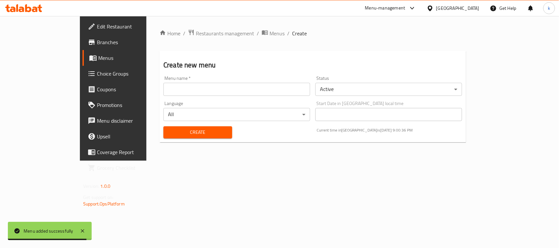
click at [98, 58] on span "Menus" at bounding box center [133, 58] width 70 height 8
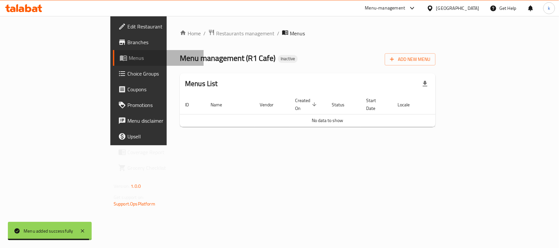
click at [129, 58] on span "Menus" at bounding box center [164, 58] width 70 height 8
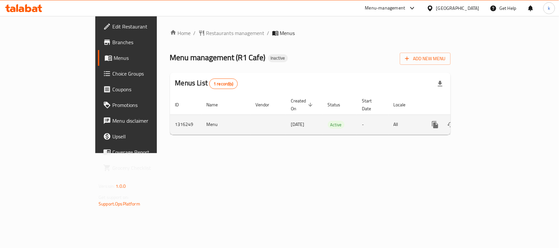
click at [485, 122] on icon "enhanced table" at bounding box center [482, 125] width 6 height 6
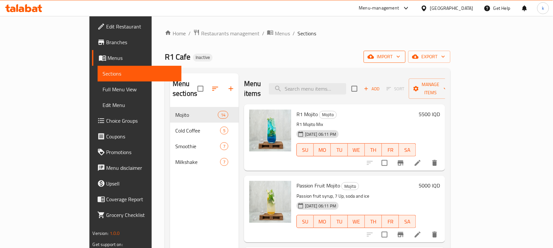
click at [400, 57] on span "import" at bounding box center [384, 57] width 31 height 8
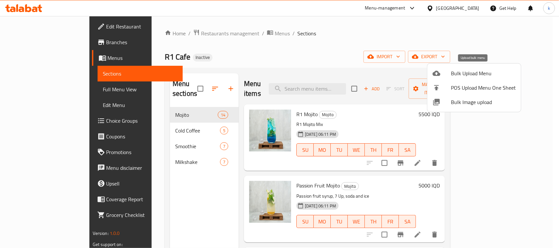
click at [438, 76] on icon at bounding box center [437, 73] width 8 height 8
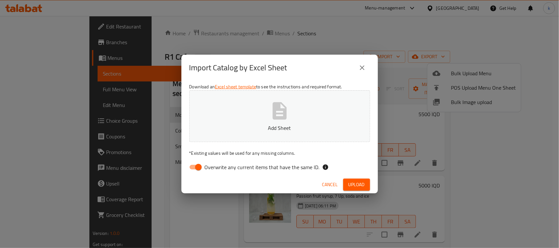
click at [194, 168] on input "Overwrite any current items that have the same ID." at bounding box center [198, 167] width 37 height 12
checkbox input "false"
click at [228, 127] on p "Add Sheet" at bounding box center [279, 128] width 160 height 8
click at [116, 2] on div "Import Catalog by Excel Sheet Download an Excel sheet template to see the instr…" at bounding box center [279, 124] width 559 height 248
click at [351, 182] on span "Upload" at bounding box center [356, 185] width 16 height 8
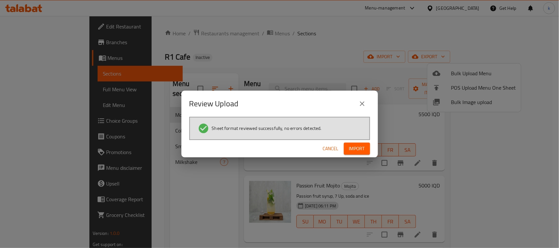
click at [349, 139] on div "Sheet format reviewed successfully, no errors detected." at bounding box center [279, 128] width 181 height 23
click at [354, 147] on span "Import" at bounding box center [357, 149] width 16 height 8
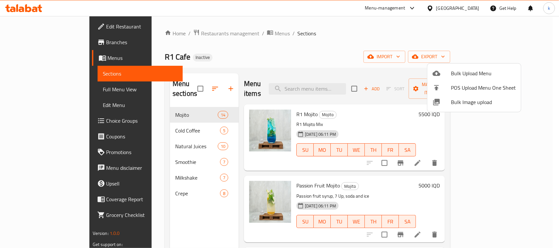
click at [332, 40] on div at bounding box center [279, 124] width 559 height 248
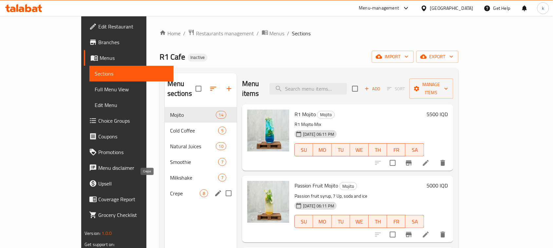
click at [170, 190] on span "Crepe" at bounding box center [185, 194] width 30 height 8
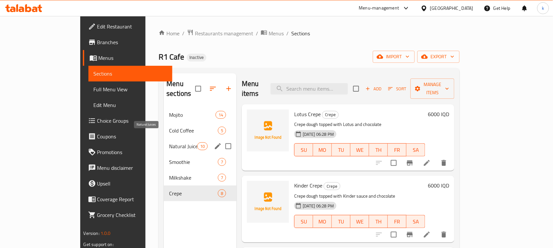
click at [169, 142] on span "Natural Juices" at bounding box center [183, 146] width 28 height 8
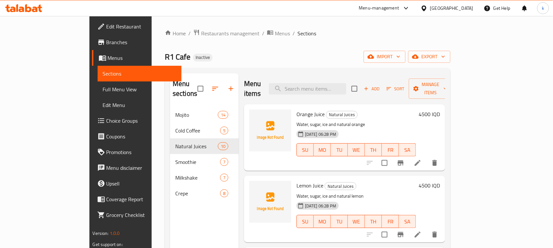
click at [264, 34] on ol "Home / Restaurants management / Menus / Sections" at bounding box center [308, 33] width 286 height 9
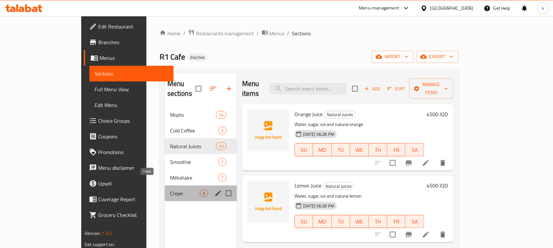
click at [170, 190] on span "Crepe" at bounding box center [185, 194] width 30 height 8
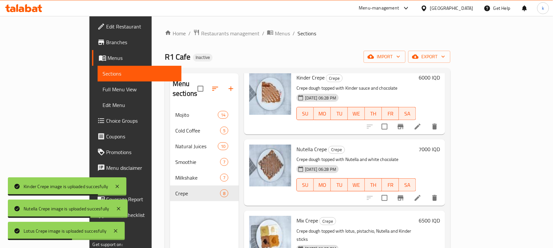
scroll to position [123, 0]
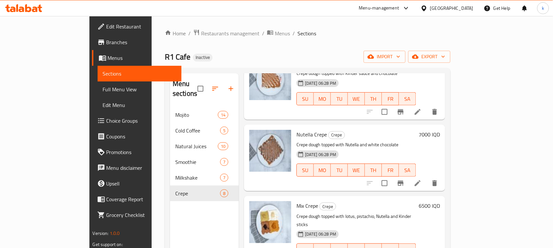
click at [297, 30] on span "Sections" at bounding box center [306, 33] width 19 height 8
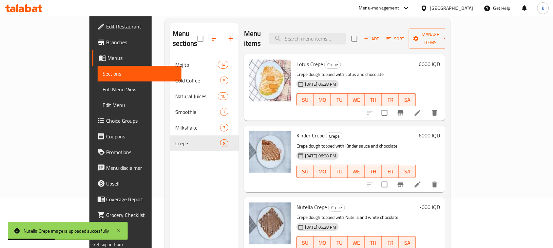
scroll to position [0, 0]
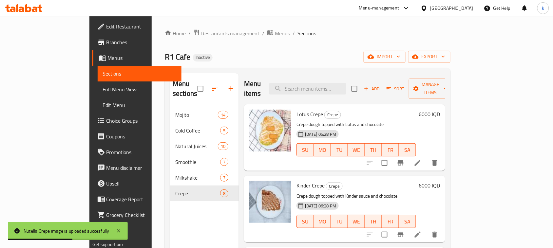
click at [245, 51] on div "R1 Cafe Inactive import export" at bounding box center [308, 57] width 286 height 12
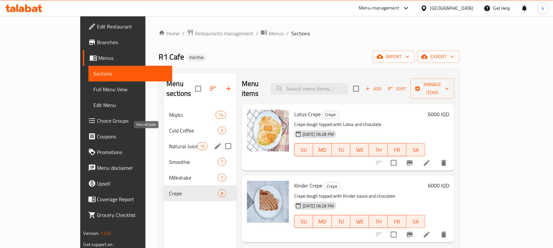
click at [169, 142] on span "Natural Juices" at bounding box center [183, 146] width 28 height 8
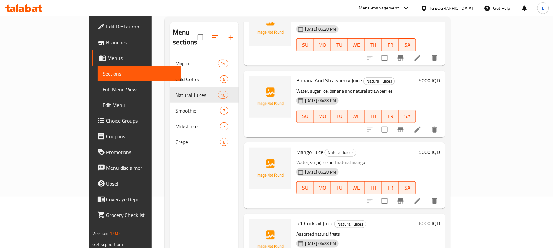
scroll to position [92, 0]
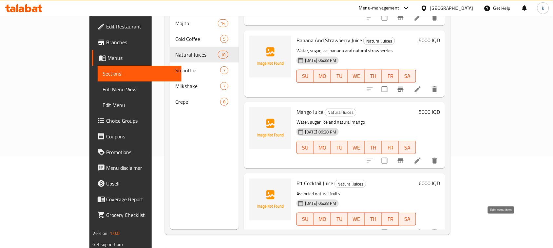
click at [420, 230] on icon at bounding box center [418, 233] width 6 height 6
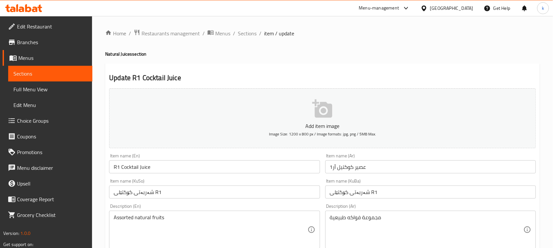
click at [385, 188] on input "شەربەتی کۆکتێلی R1" at bounding box center [430, 192] width 211 height 13
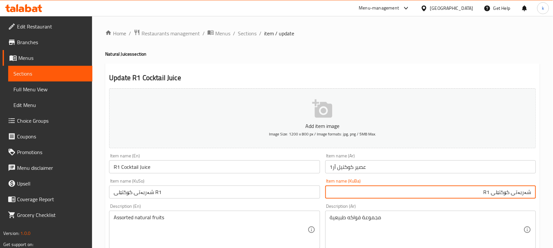
click at [490, 191] on input "شەربەتی کۆکتێلی R1" at bounding box center [430, 192] width 211 height 13
drag, startPoint x: 482, startPoint y: 195, endPoint x: 559, endPoint y: 207, distance: 77.9
click at [553, 207] on html "​ Menu-management [GEOGRAPHIC_DATA] Get Help k Edit Restaurant Branches Menus S…" at bounding box center [276, 124] width 553 height 248
type input "شەربەتی کۆکتێلی ئار1"
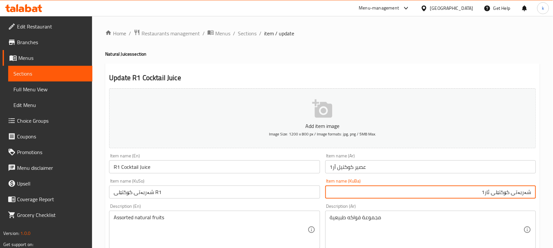
click at [133, 194] on input "شەربەتی کۆکتێلی R1" at bounding box center [214, 192] width 211 height 13
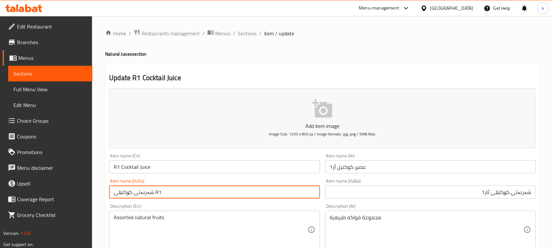
click at [134, 194] on input "شەربەتی کۆکتێلی R1" at bounding box center [214, 192] width 211 height 13
paste input "ئار"
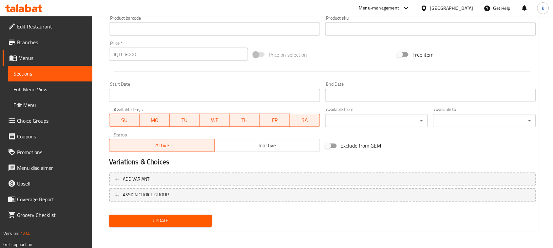
type input "شەربەتی کۆکتێلی ئار1"
click at [179, 220] on span "Update" at bounding box center [160, 221] width 92 height 8
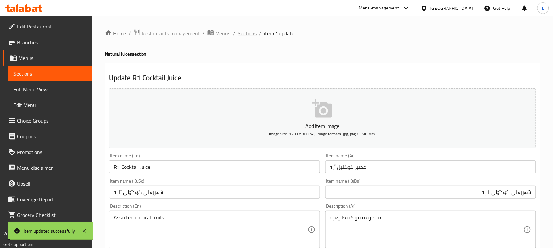
click at [247, 33] on span "Sections" at bounding box center [247, 33] width 19 height 8
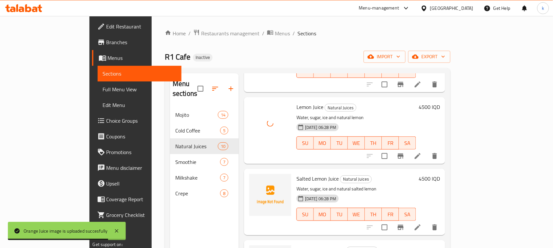
scroll to position [82, 0]
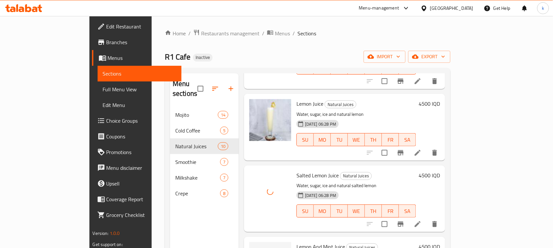
click at [313, 41] on div "Home / Restaurants management / Menus / Sections R1 Cafe Inactive import export…" at bounding box center [308, 178] width 286 height 298
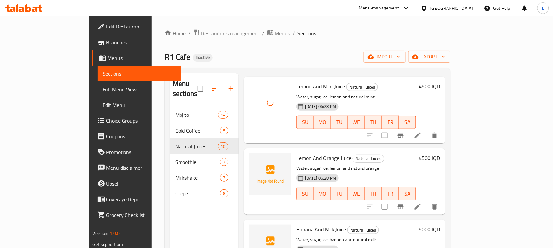
scroll to position [246, 0]
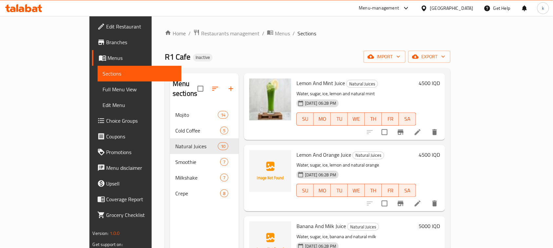
drag, startPoint x: 254, startPoint y: 47, endPoint x: 323, endPoint y: 137, distance: 112.8
click at [254, 47] on div "Home / Restaurants management / Menus / Sections R1 Cafe Inactive import export…" at bounding box center [308, 178] width 286 height 298
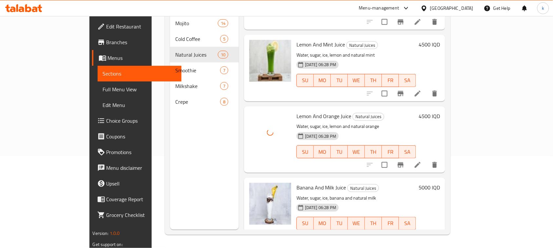
scroll to position [196, 0]
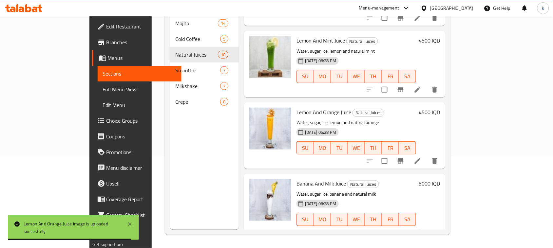
click at [103, 88] on span "Full Menu View" at bounding box center [140, 89] width 74 height 8
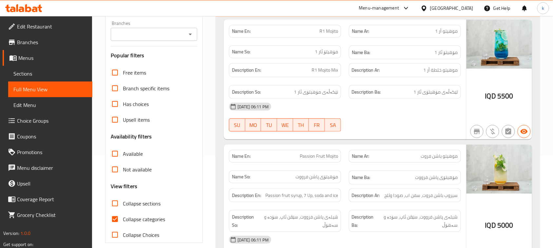
click at [192, 35] on icon "Open" at bounding box center [190, 34] width 8 height 8
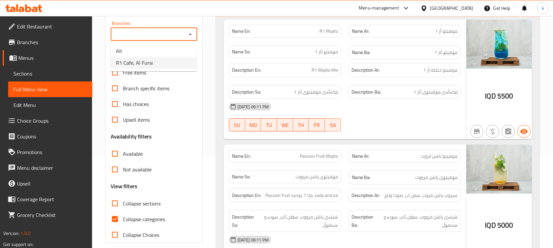
click at [147, 65] on span "R1 Cafe, Al Fursi" at bounding box center [134, 63] width 37 height 8
type input "R1 Cafe, Al Fursi"
click at [117, 218] on input "Collapse categories" at bounding box center [115, 220] width 16 height 16
checkbox input "false"
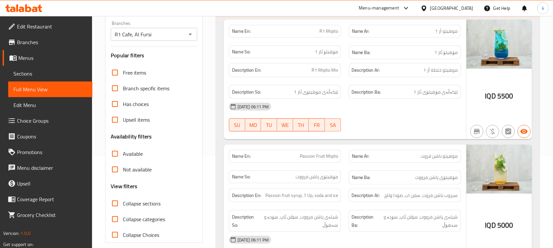
click at [114, 205] on input "Collapse sections" at bounding box center [115, 204] width 16 height 16
checkbox input "true"
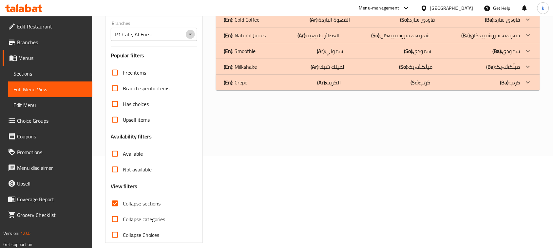
click at [190, 35] on icon "Open" at bounding box center [190, 35] width 3 height 2
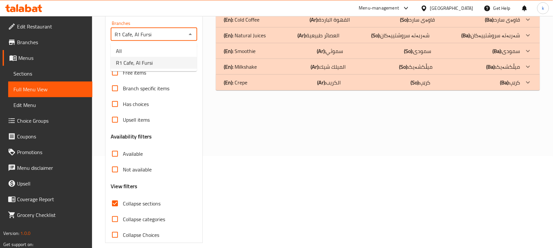
click at [190, 35] on icon "Close" at bounding box center [190, 34] width 8 height 8
click at [190, 35] on icon "Open" at bounding box center [190, 35] width 3 height 2
click at [164, 62] on li "R1 Cafe, Al Fursi" at bounding box center [154, 63] width 86 height 12
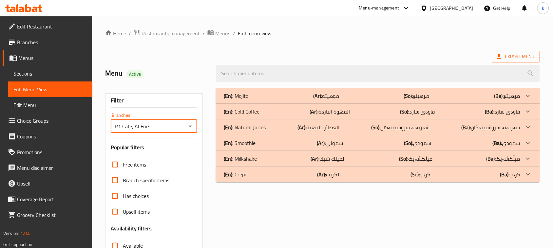
click at [281, 130] on div "(En): Natural Juices (Ar): العصائر طبيعية (So): شەربەتە سروشتییەکان (Ba): شەربە…" at bounding box center [372, 127] width 296 height 8
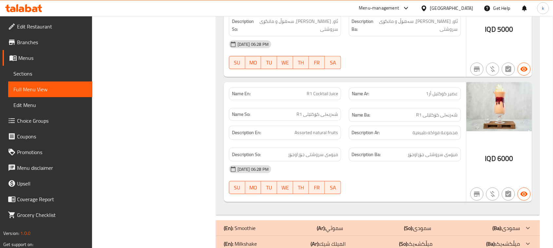
scroll to position [1320, 0]
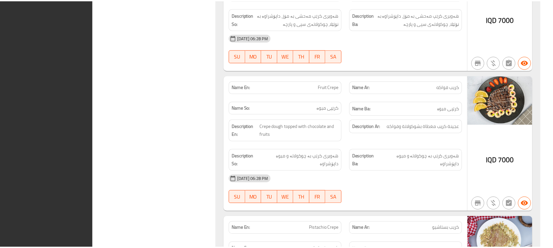
scroll to position [2460, 0]
